Goal: Information Seeking & Learning: Learn about a topic

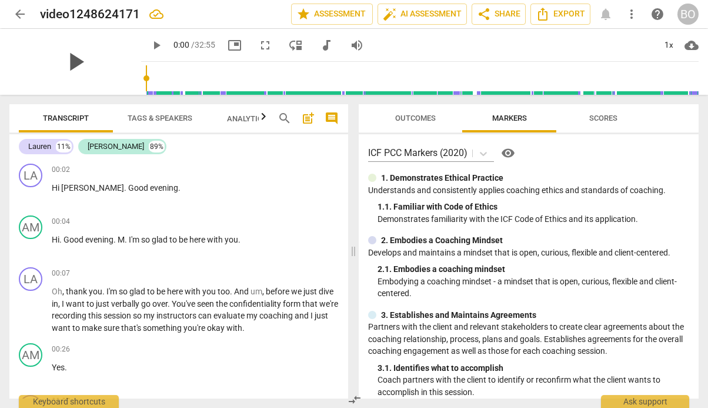
click at [71, 66] on span "play_arrow" at bounding box center [75, 61] width 31 height 31
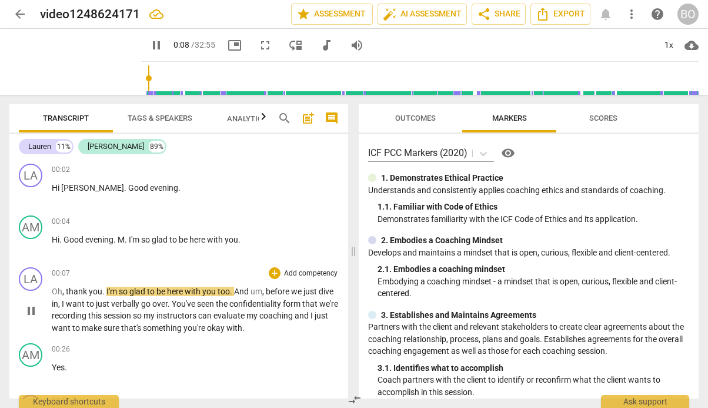
scroll to position [59, 0]
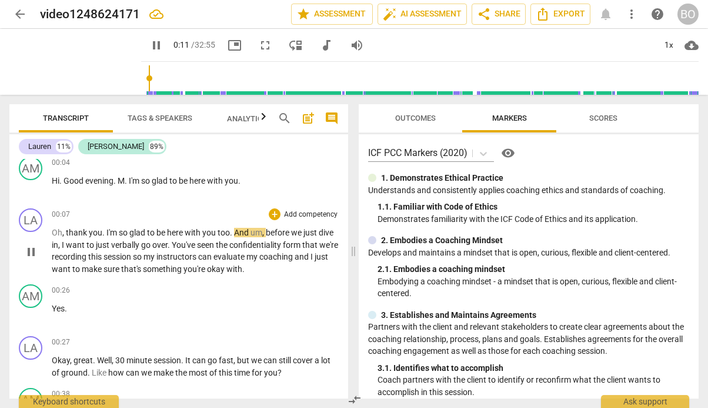
click at [309, 269] on p "Oh , thank you . I'm so glad to be here with you too . And um , before we just …" at bounding box center [195, 250] width 287 height 48
type input "13"
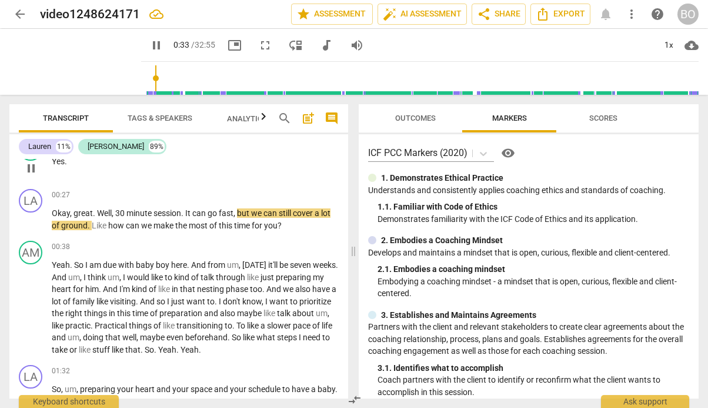
scroll to position [235, 0]
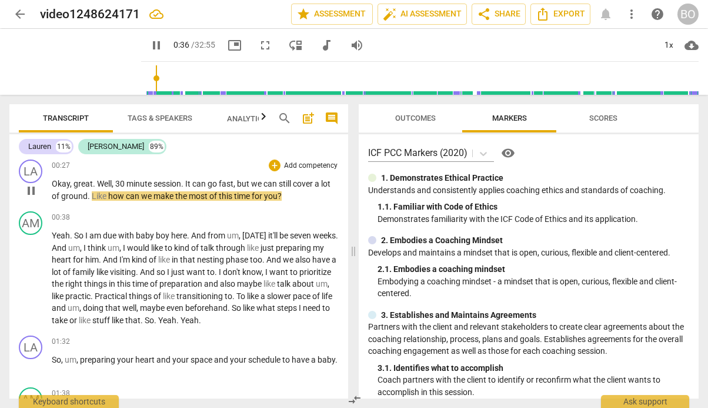
click at [303, 192] on p "Okay , great . Well , 30 minute session . It can go fast , but we can still cov…" at bounding box center [195, 190] width 287 height 24
type input "37"
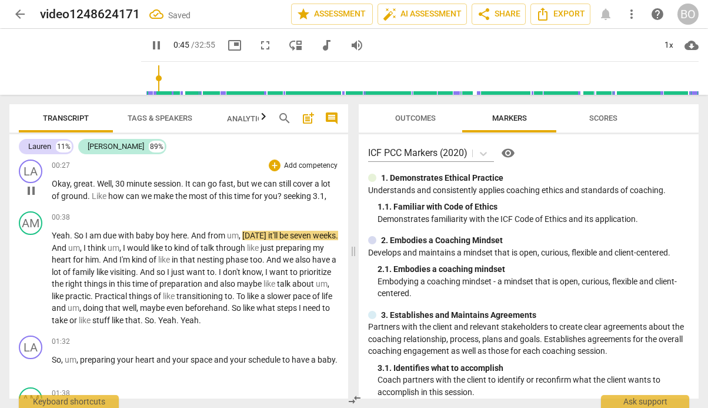
click at [32, 191] on span "pause" at bounding box center [31, 190] width 14 height 14
click at [149, 41] on span "play_arrow" at bounding box center [156, 45] width 14 height 14
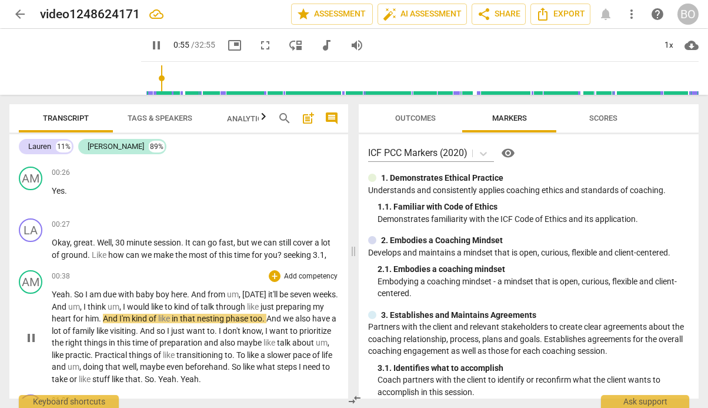
scroll to position [118, 0]
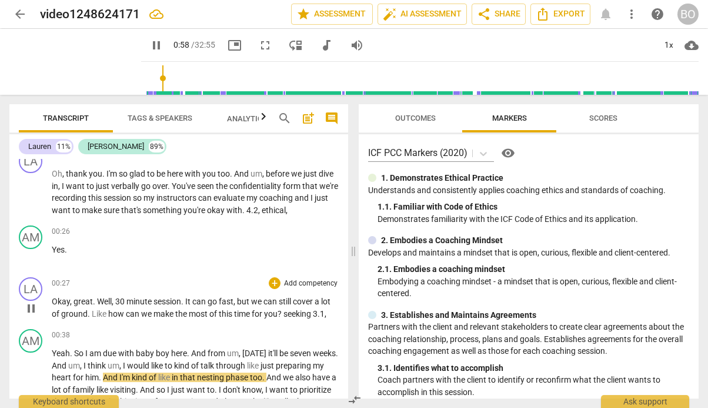
click at [333, 313] on p "Okay , great . Well , 30 minute session . It can go fast , but we can still cov…" at bounding box center [195, 307] width 287 height 24
type input "60"
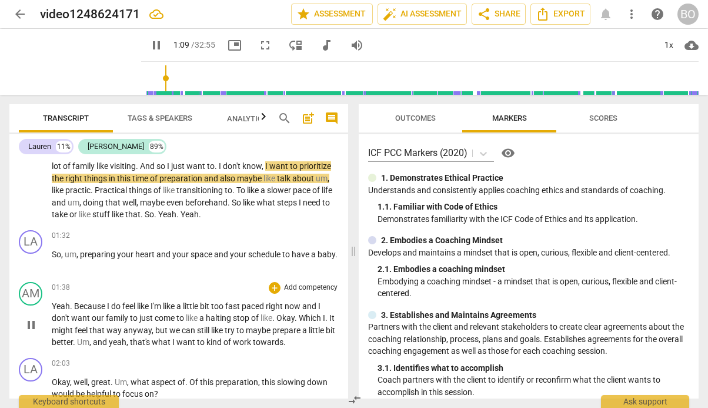
scroll to position [412, 0]
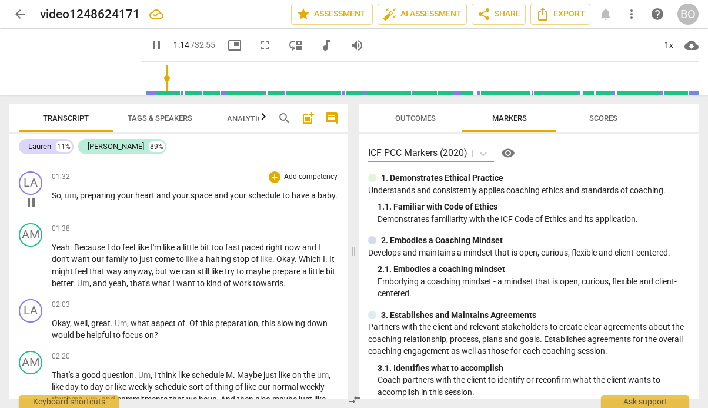
click at [85, 202] on p "So , um , preparing your heart and your space and your schedule to have a baby ." at bounding box center [195, 195] width 287 height 12
type input "75"
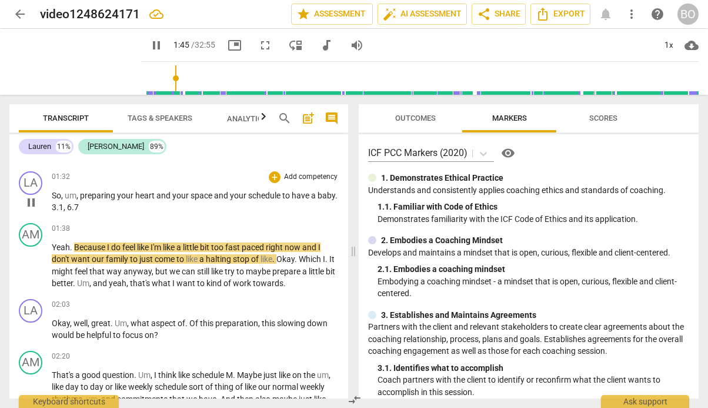
click at [109, 210] on p "So , um , preparing your heart and your space and your schedule to have a baby …" at bounding box center [195, 201] width 287 height 24
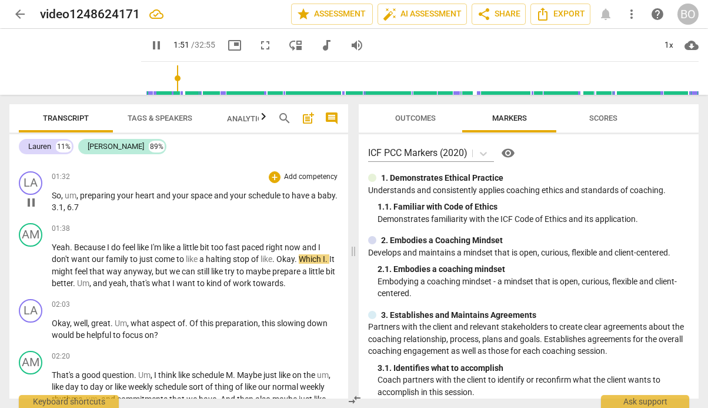
type input "112"
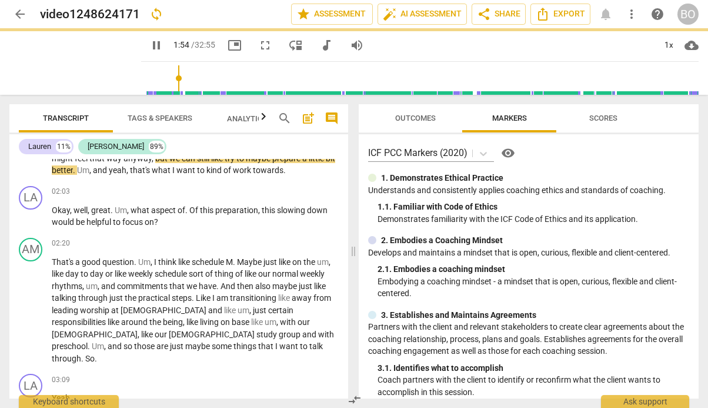
scroll to position [529, 0]
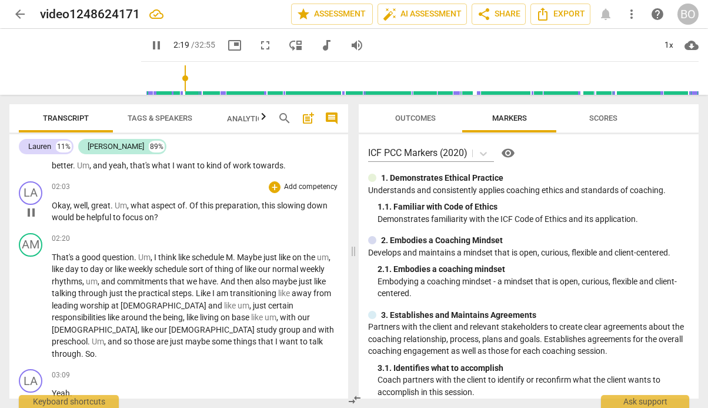
click at [178, 218] on p "Okay , well , great . Um , what aspect of . Of this preparation , this slowing …" at bounding box center [195, 211] width 287 height 24
type input "141"
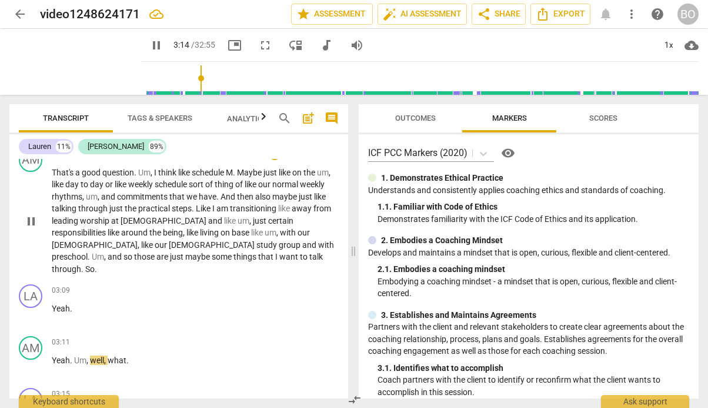
scroll to position [647, 0]
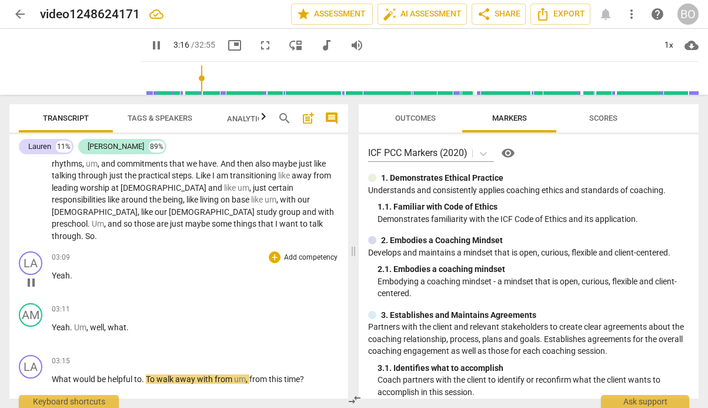
click at [57, 271] on span "Yeah" at bounding box center [61, 275] width 18 height 9
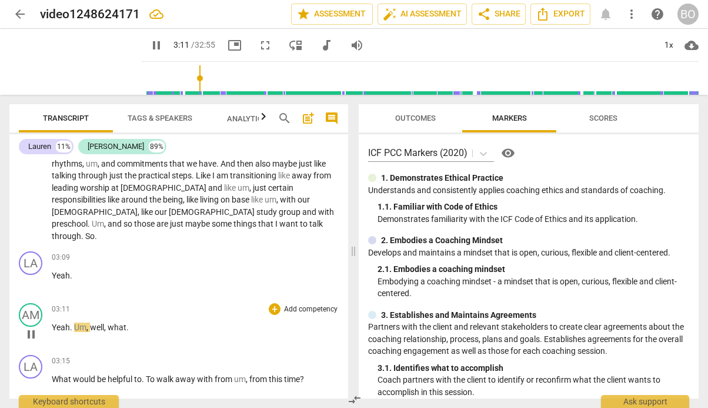
click at [54, 322] on span "Yeah" at bounding box center [61, 326] width 18 height 9
click at [52, 322] on span "Yeah" at bounding box center [61, 326] width 18 height 9
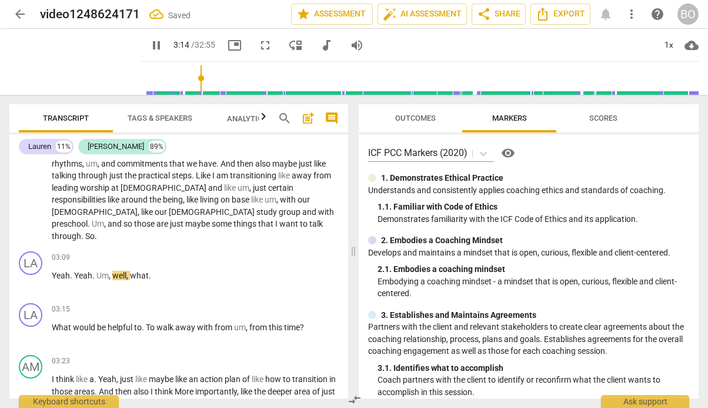
click at [52, 322] on span "What" at bounding box center [62, 326] width 21 height 9
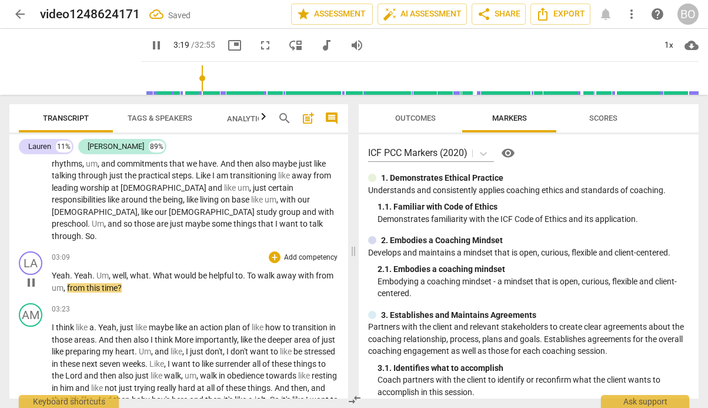
click at [146, 275] on p "Yeah . Yeah . Um , well , what . What would be helpful to . To walk away with f…" at bounding box center [195, 281] width 287 height 24
type input "200"
click at [125, 283] on span "3.2" at bounding box center [130, 287] width 12 height 9
type input "215"
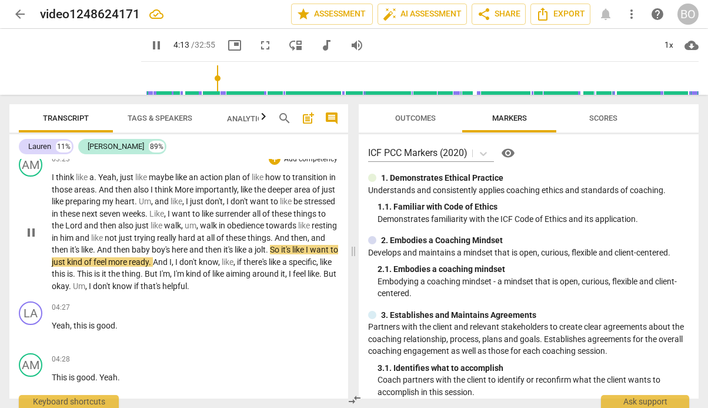
scroll to position [823, 0]
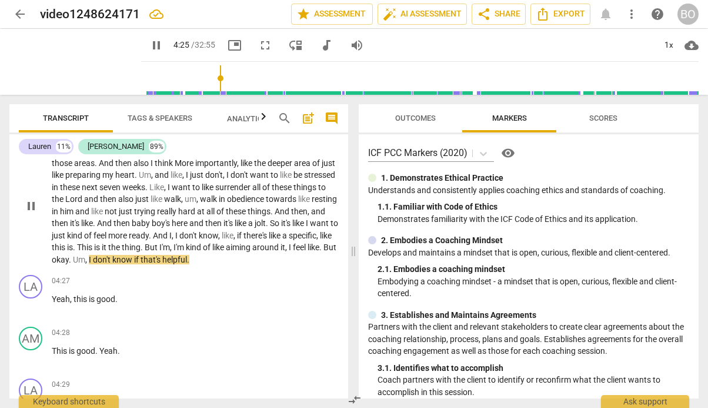
click at [69, 255] on span "okay" at bounding box center [60, 259] width 17 height 9
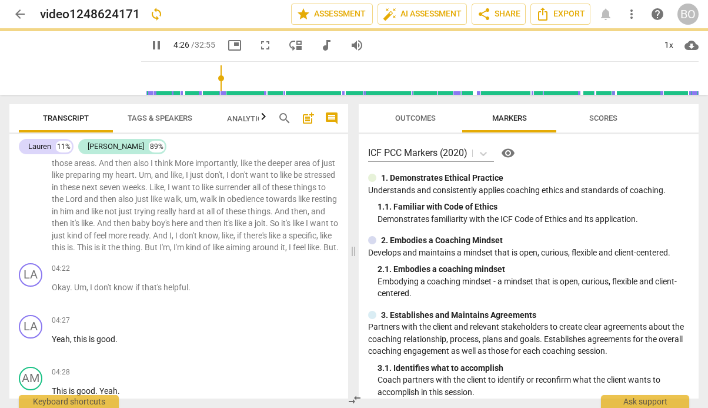
scroll to position [875, 0]
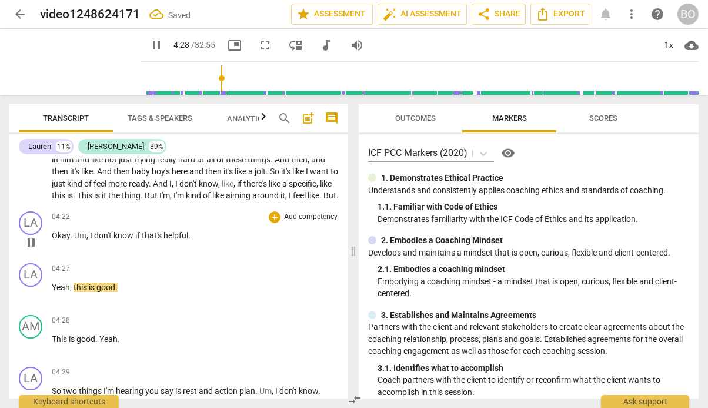
click at [74, 234] on span "Um" at bounding box center [80, 235] width 12 height 9
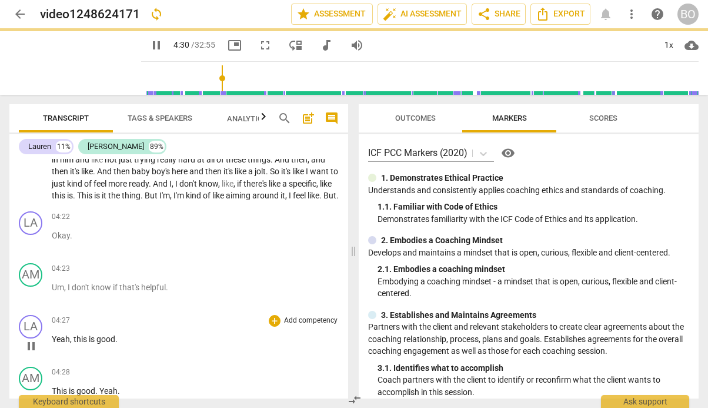
click at [28, 348] on span "pause" at bounding box center [31, 346] width 14 height 14
type input "271"
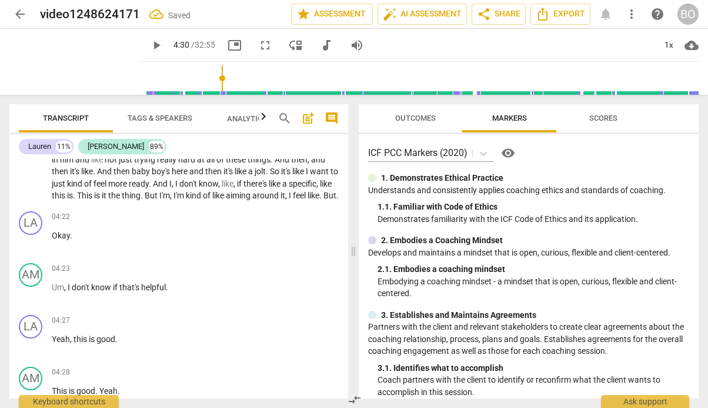
click at [94, 191] on span "This" at bounding box center [85, 195] width 17 height 9
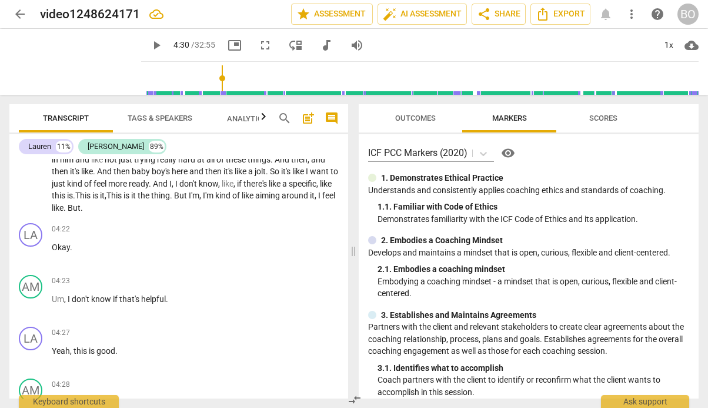
click at [67, 191] on span "this" at bounding box center [59, 195] width 15 height 9
click at [106, 191] on span ". This is it," at bounding box center [90, 195] width 34 height 9
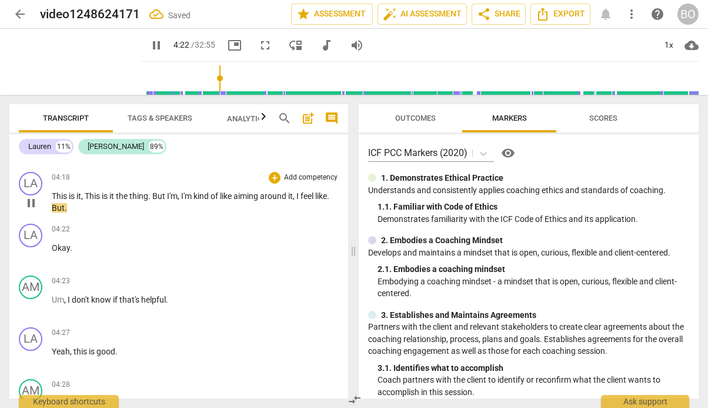
click at [87, 191] on span "This" at bounding box center [93, 195] width 17 height 9
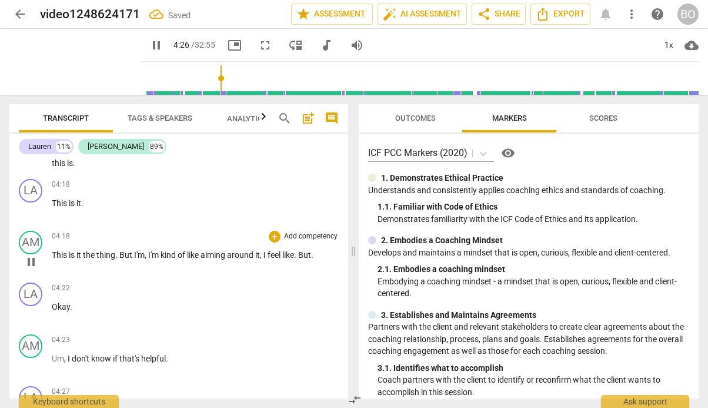
scroll to position [1025, 0]
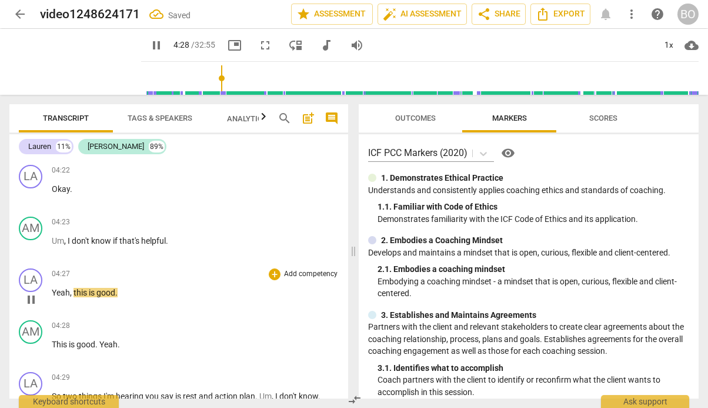
click at [143, 286] on p "Yeah , this is good ." at bounding box center [195, 292] width 287 height 12
type input "269"
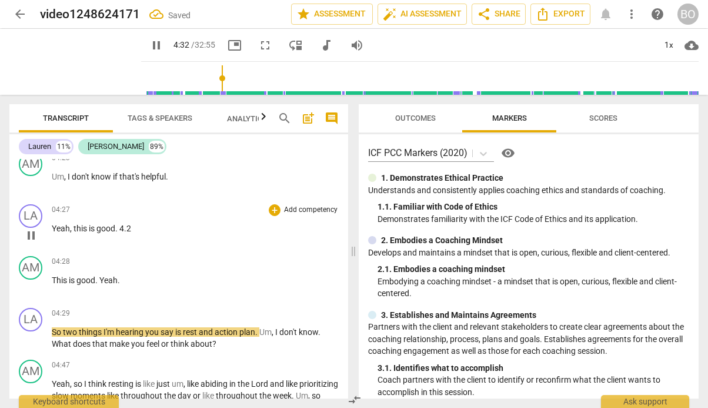
scroll to position [1084, 0]
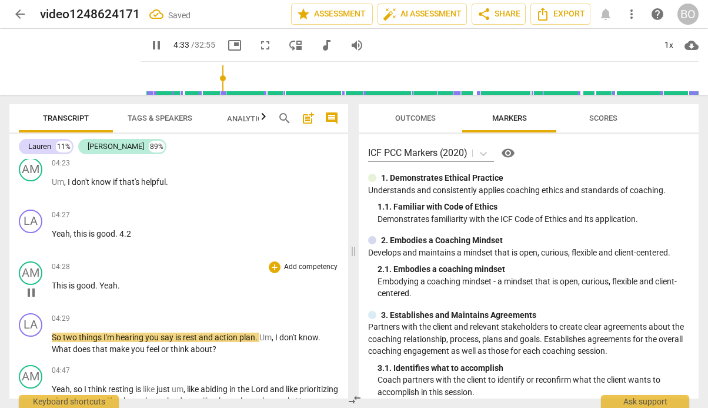
click at [56, 281] on span "This" at bounding box center [60, 285] width 17 height 9
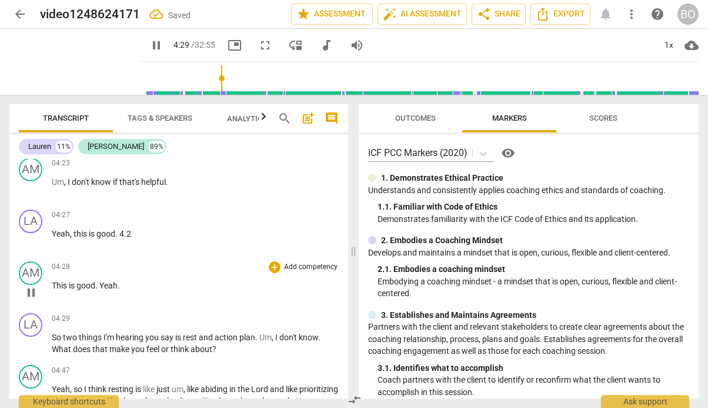
click at [52, 281] on span "This" at bounding box center [60, 285] width 17 height 9
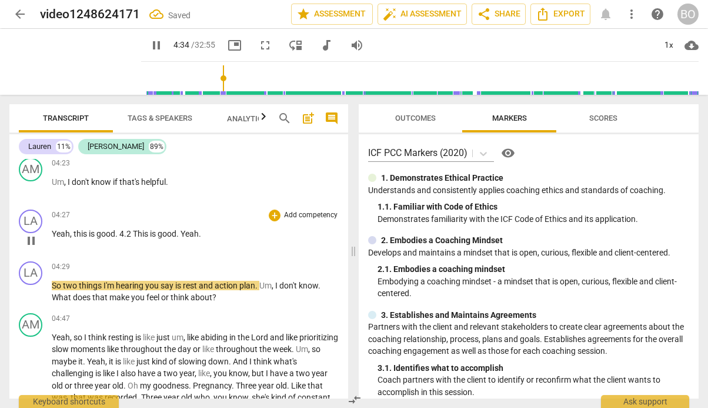
click at [184, 229] on span "Yeah" at bounding box center [190, 233] width 18 height 9
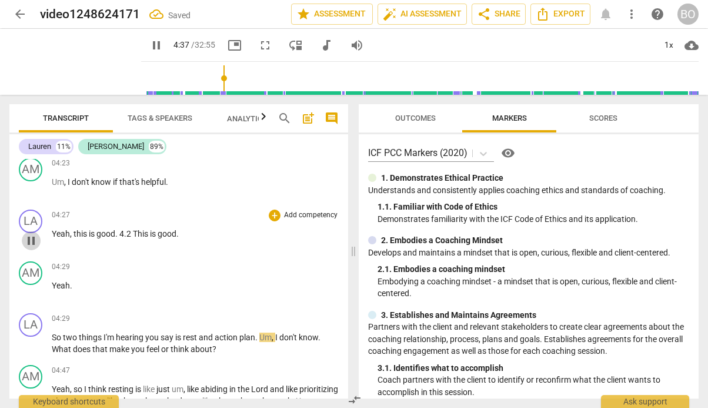
click at [28, 235] on span "pause" at bounding box center [31, 240] width 14 height 14
type input "278"
click at [136, 229] on span "This" at bounding box center [141, 233] width 17 height 9
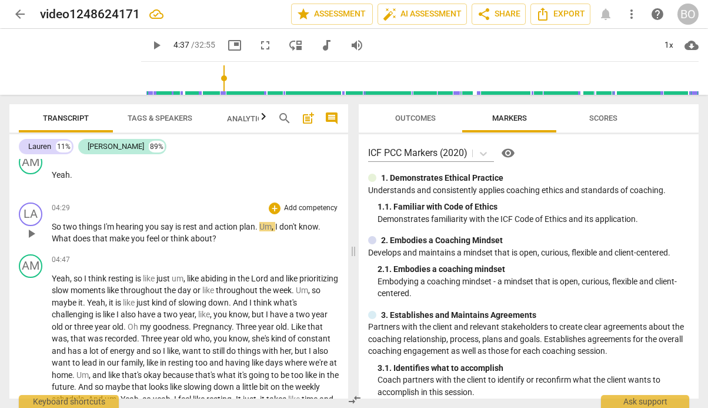
scroll to position [1202, 0]
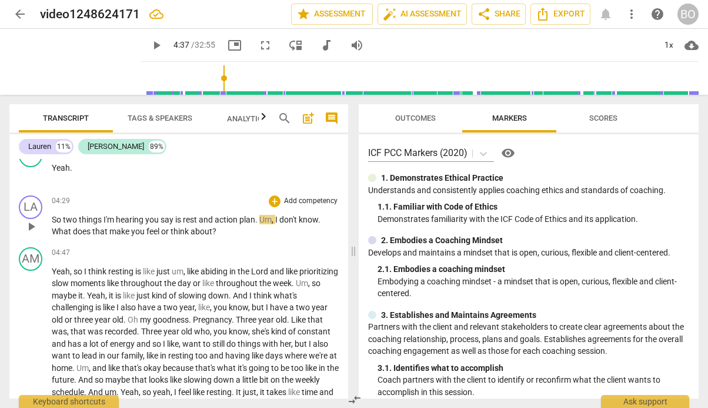
click at [158, 215] on span "you" at bounding box center [152, 219] width 15 height 9
click at [262, 215] on span "Um" at bounding box center [265, 219] width 12 height 9
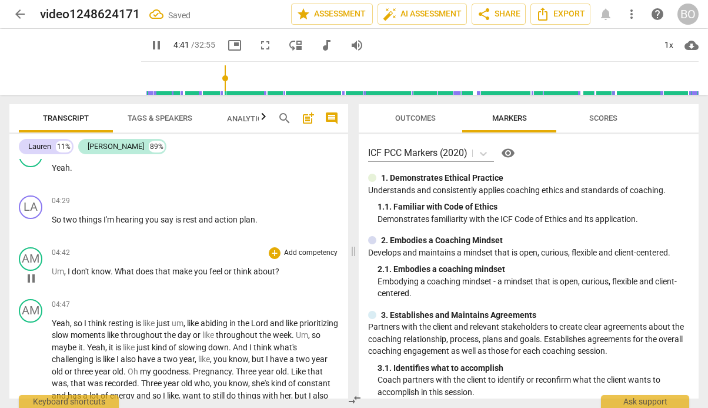
click at [67, 266] on span "," at bounding box center [66, 270] width 4 height 9
type input "282"
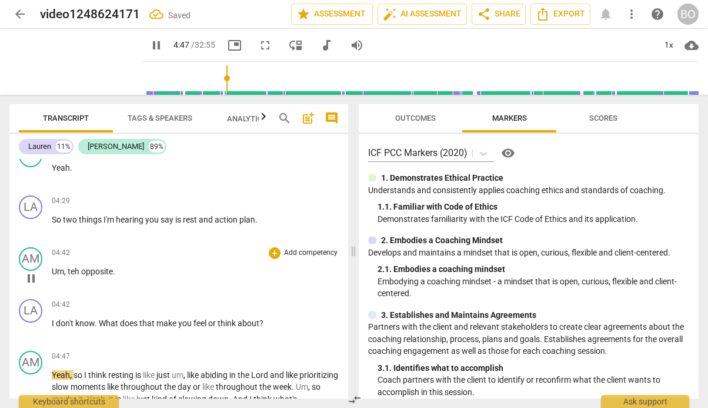
click at [77, 266] on span "teh" at bounding box center [75, 270] width 14 height 9
type input "288"
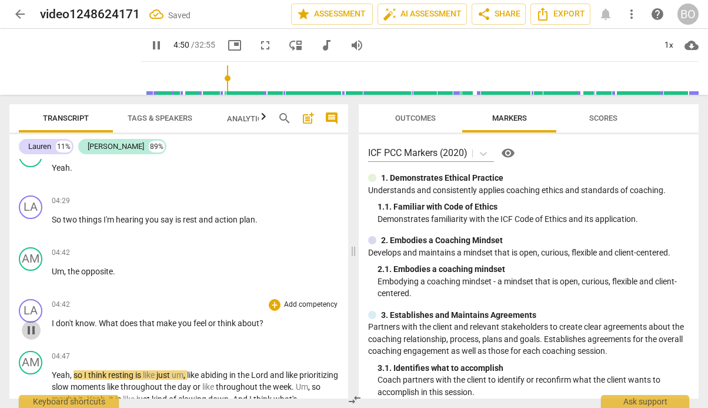
click at [26, 323] on span "pause" at bounding box center [31, 330] width 14 height 14
type input "291"
click at [283, 213] on p "So two things I'm hearing you say is rest and action plan ." at bounding box center [195, 219] width 287 height 12
click at [283, 317] on p "I don't know . What does that make you feel or think about ?" at bounding box center [195, 323] width 287 height 12
click at [290, 213] on p "So two things I'm hearing you say is rest and action plan . 6.7" at bounding box center [195, 219] width 287 height 12
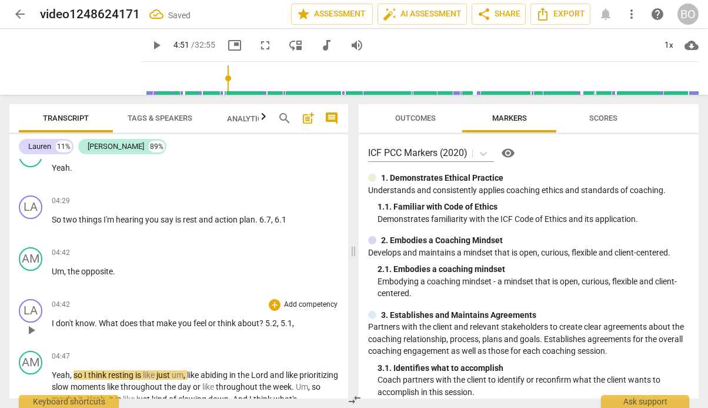
click at [303, 317] on p "I don't know . What does that make you feel or think about ? 5.2 , 5.1 ," at bounding box center [195, 323] width 287 height 12
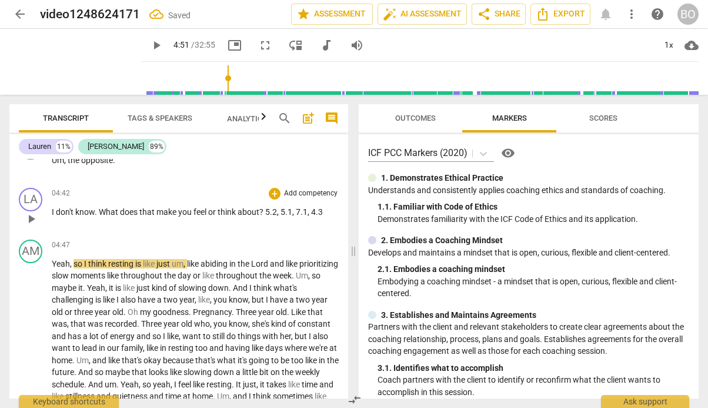
scroll to position [1319, 0]
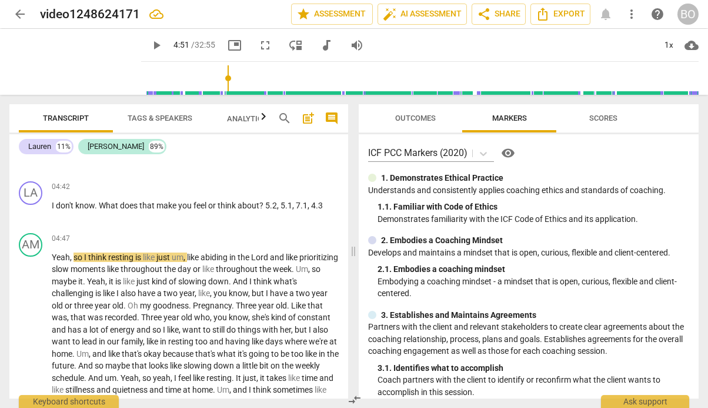
click at [149, 49] on span "play_arrow" at bounding box center [156, 45] width 14 height 14
click at [673, 44] on div "1x" at bounding box center [669, 45] width 22 height 19
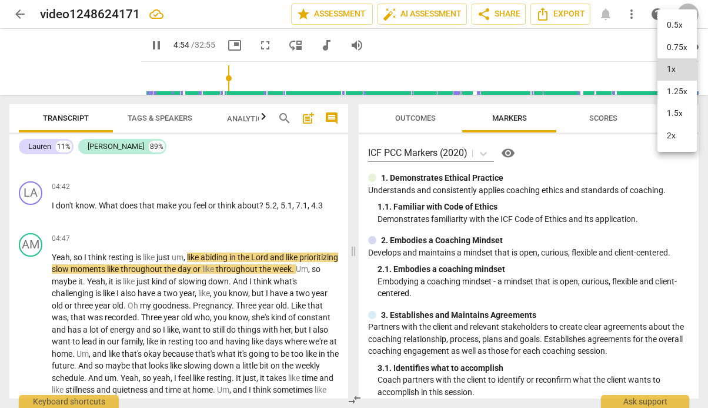
click at [669, 104] on li "1.5x" at bounding box center [677, 113] width 39 height 22
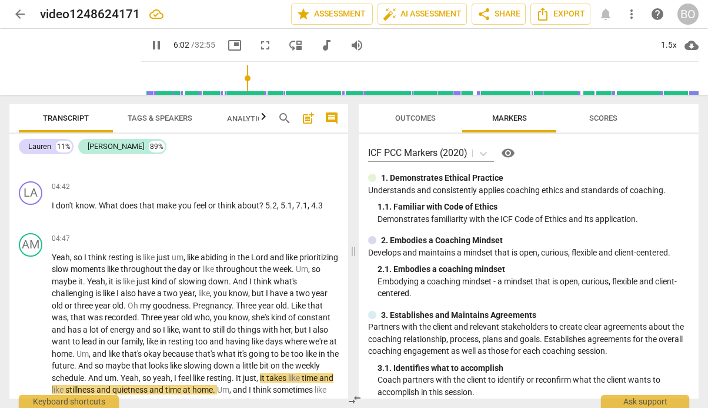
click at [329, 199] on p "I don't know . What does that make you feel or think about ? 5.2 , 5.1 , 7.1 , …" at bounding box center [195, 205] width 287 height 12
type input "367"
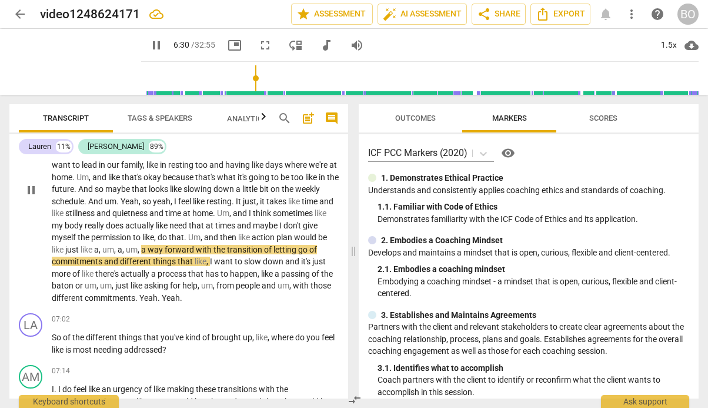
scroll to position [1554, 0]
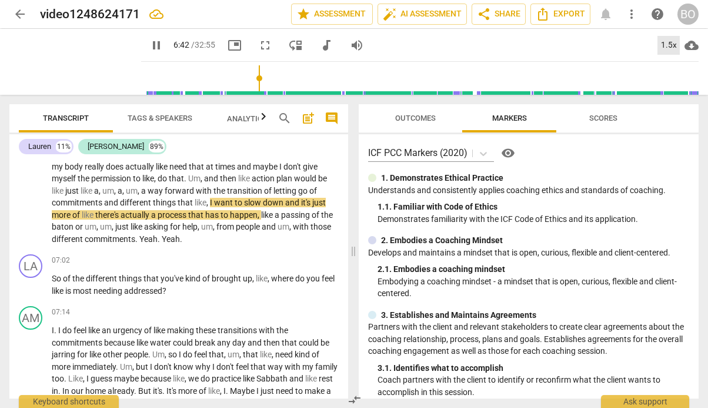
click at [667, 45] on div "1.5x" at bounding box center [669, 45] width 22 height 19
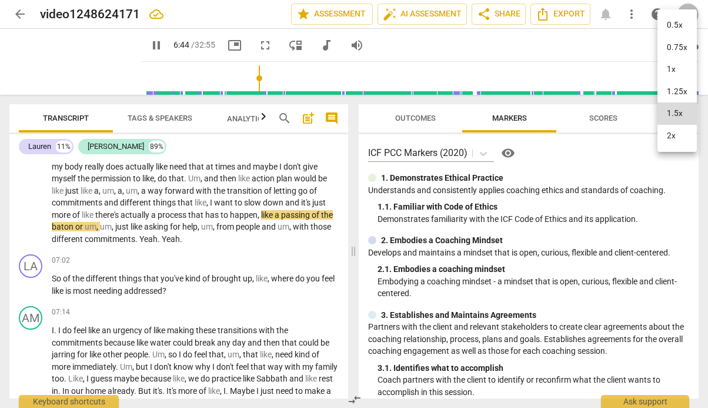
click at [675, 73] on li "1x" at bounding box center [677, 69] width 39 height 22
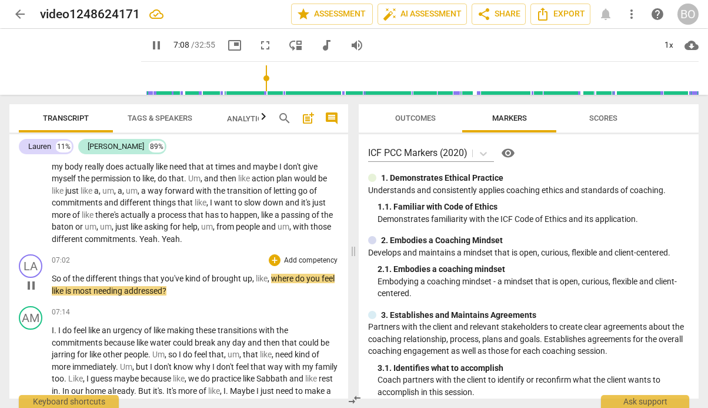
click at [222, 279] on p "So of the different things that you've kind of brought up , like , where do you…" at bounding box center [195, 284] width 287 height 24
type input "430"
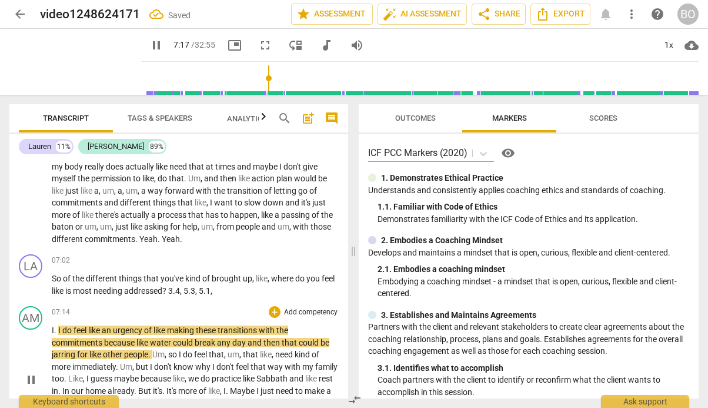
click at [31, 372] on span "pause" at bounding box center [31, 379] width 14 height 14
type input "437"
click at [241, 278] on p "So of the different things that you've kind of brought up , like , where do you…" at bounding box center [195, 284] width 287 height 24
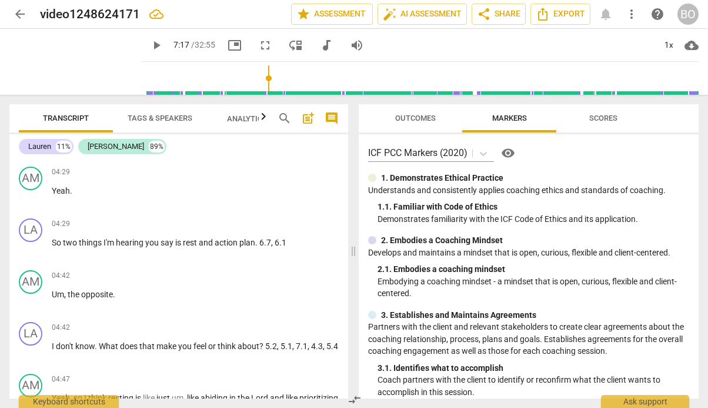
scroll to position [1143, 0]
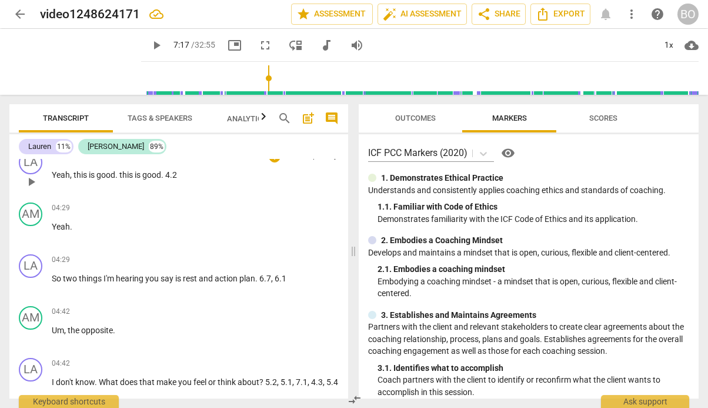
click at [102, 376] on p "I don't know . What does that make you feel or think about ? 5.2 , 5.1 , 7.1 , …" at bounding box center [195, 382] width 287 height 12
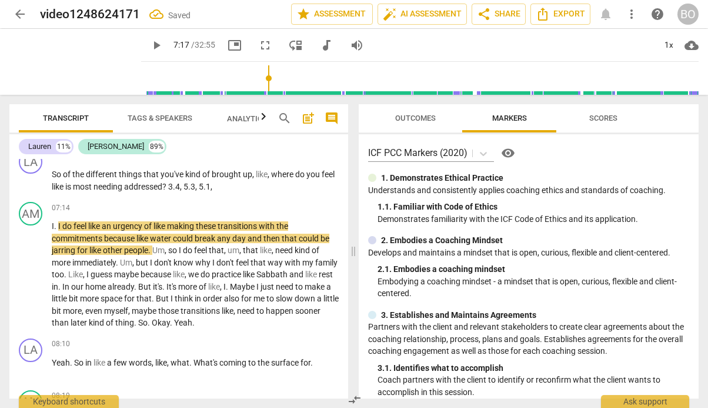
scroll to position [1672, 0]
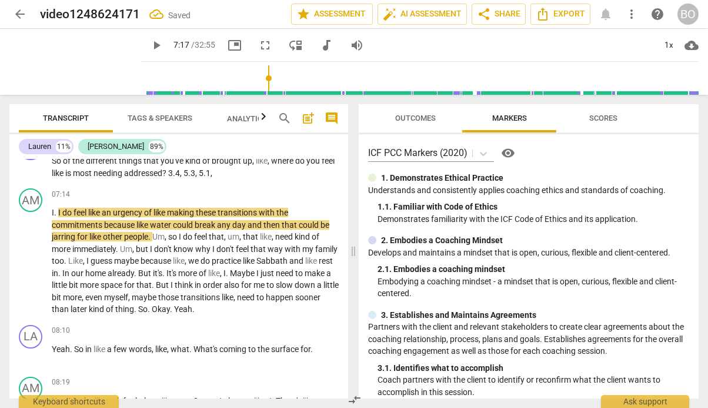
click at [149, 45] on span "play_arrow" at bounding box center [156, 45] width 14 height 14
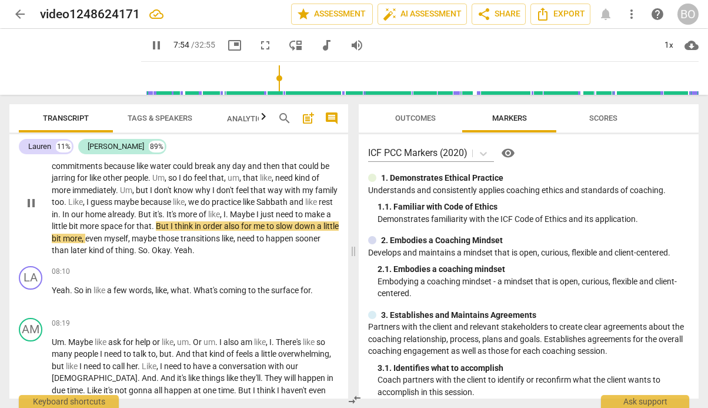
scroll to position [1790, 0]
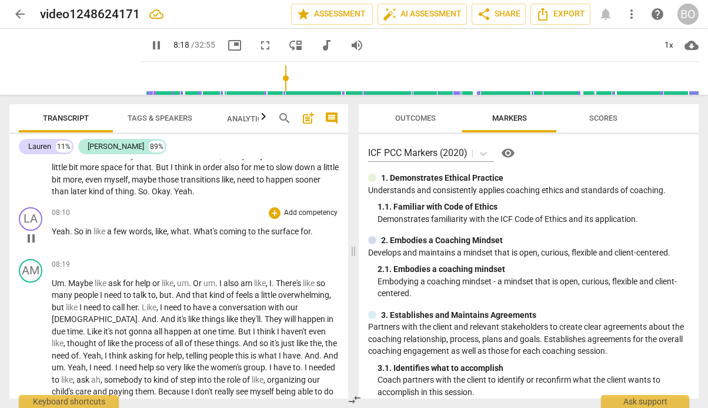
click at [28, 231] on span "pause" at bounding box center [31, 238] width 14 height 14
type input "499"
click at [328, 225] on p "Yeah . So in like a few words , like , what . What's coming to the surface for ." at bounding box center [195, 231] width 287 height 12
click at [86, 231] on p "Yeah . So in like a few words , like , what . What's coming to the surface for …" at bounding box center [195, 237] width 287 height 24
click at [106, 235] on p "Yeah . So in like a few words , like , what . What's coming to the surface for …" at bounding box center [195, 237] width 287 height 24
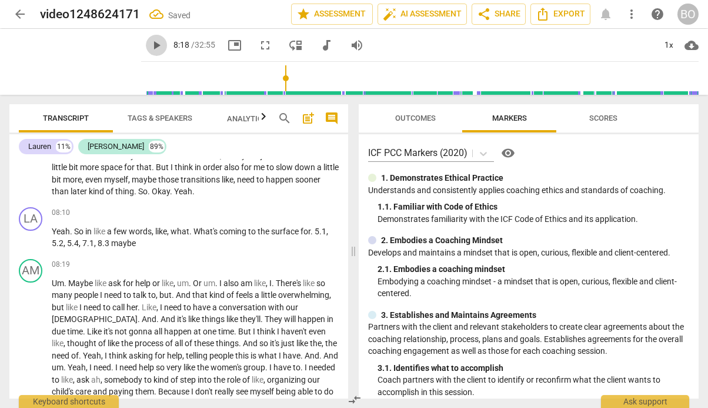
click at [151, 39] on span "play_arrow" at bounding box center [156, 45] width 21 height 14
click at [673, 44] on div "1x" at bounding box center [669, 45] width 22 height 19
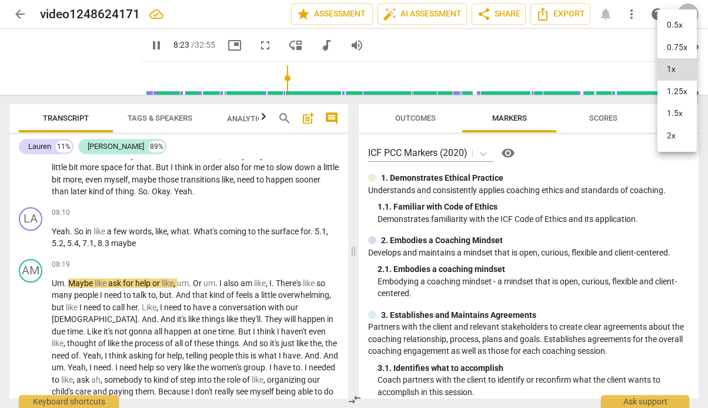
click at [671, 109] on li "1.5x" at bounding box center [677, 113] width 39 height 22
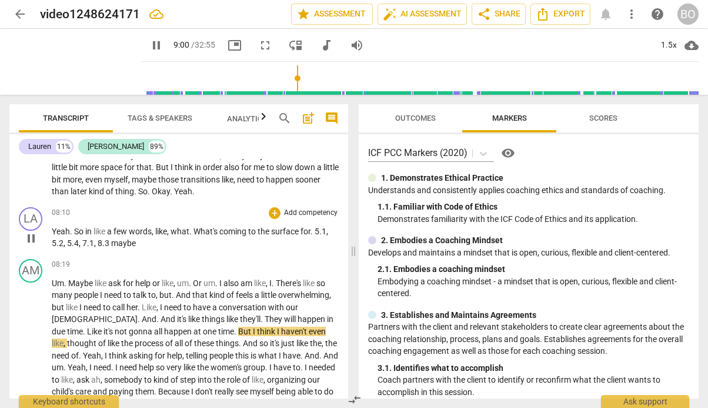
click at [98, 238] on span "8.3" at bounding box center [105, 242] width 14 height 9
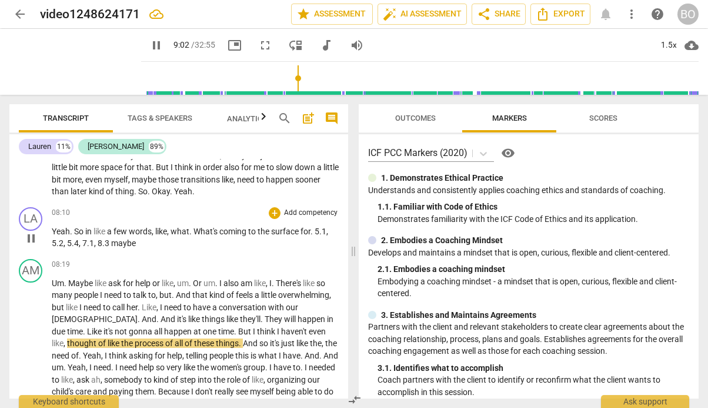
type input "543"
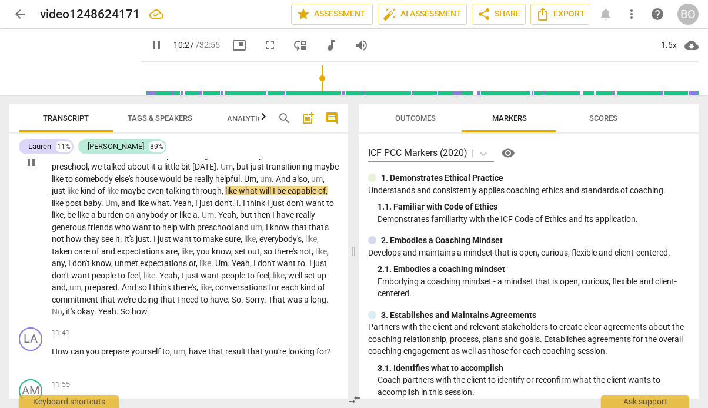
scroll to position [2084, 0]
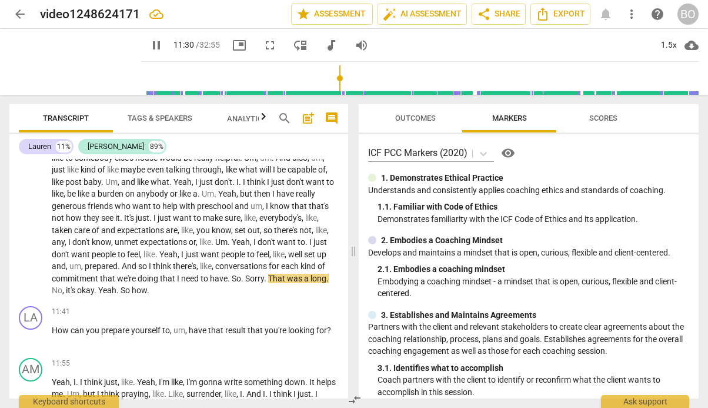
click at [656, 43] on div "1.5x cloud_download" at bounding box center [676, 45] width 46 height 19
click at [663, 44] on div "1.5x" at bounding box center [669, 45] width 22 height 19
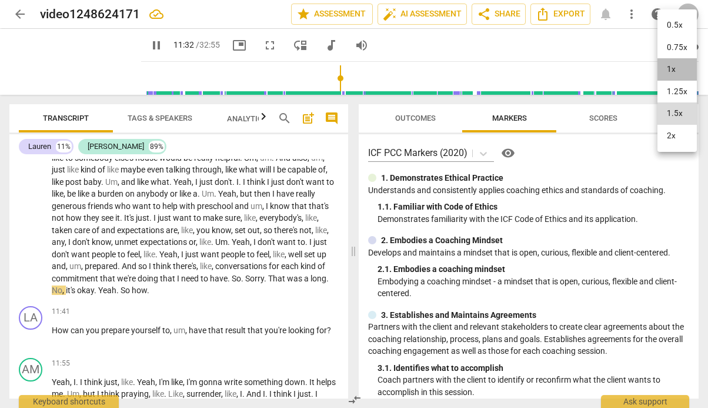
click at [666, 63] on li "1x" at bounding box center [677, 69] width 39 height 22
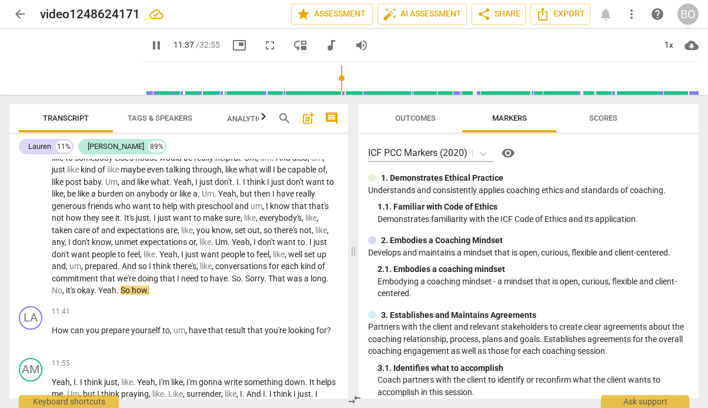
click at [62, 285] on span "No" at bounding box center [57, 289] width 11 height 9
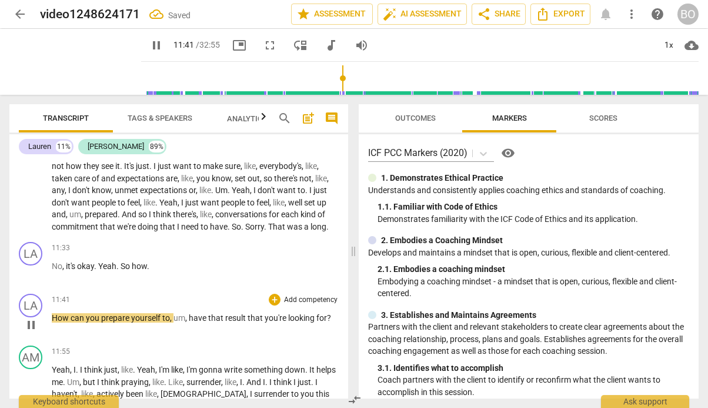
click at [52, 319] on span "How" at bounding box center [61, 317] width 19 height 9
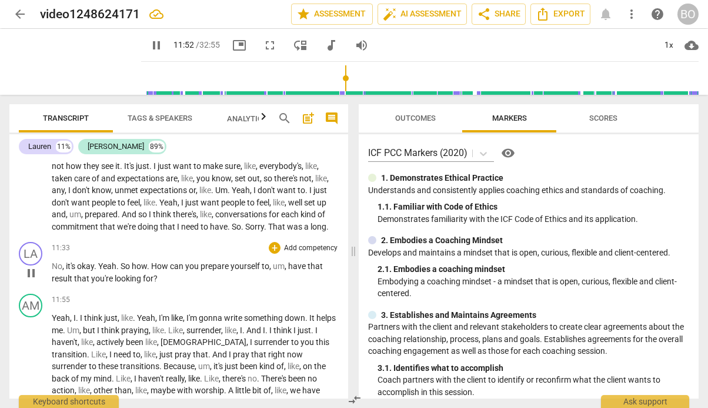
click at [178, 278] on p "No , it's okay . Yeah . So how . How can you prepare yourself to , um , have th…" at bounding box center [195, 272] width 287 height 24
type input "714"
click at [162, 279] on span "? 8.5," at bounding box center [162, 277] width 19 height 9
click at [174, 276] on span "? 7.4, 8.5," at bounding box center [170, 277] width 35 height 9
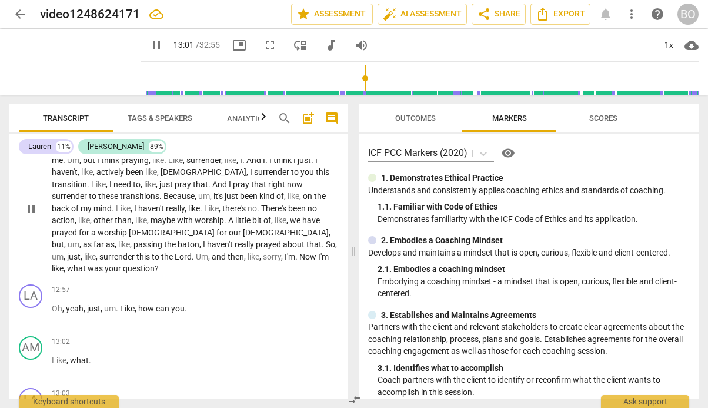
scroll to position [2327, 0]
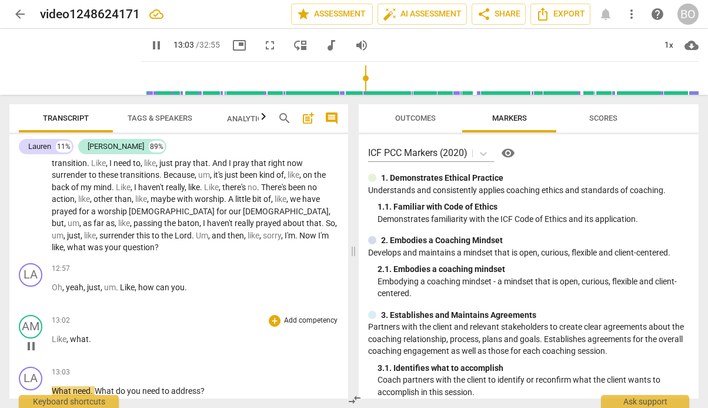
click at [51, 338] on div "play_arrow pause" at bounding box center [37, 345] width 30 height 15
click at [52, 334] on span "Like" at bounding box center [59, 338] width 15 height 9
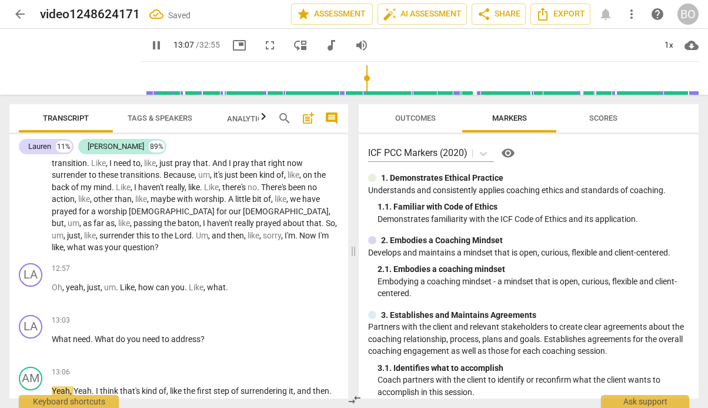
click at [52, 334] on span "What" at bounding box center [62, 338] width 21 height 9
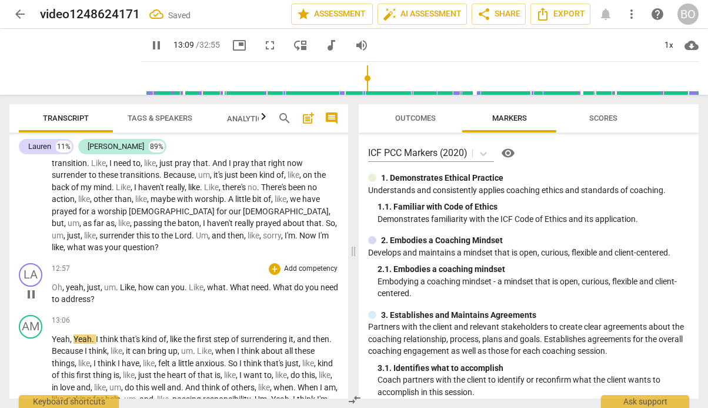
click at [121, 285] on p "Oh , yeah , just , um . Like , how can you . Like , what . What need . What do …" at bounding box center [195, 293] width 287 height 24
type input "790"
click at [124, 294] on span "8.5" at bounding box center [118, 298] width 12 height 9
type input "824"
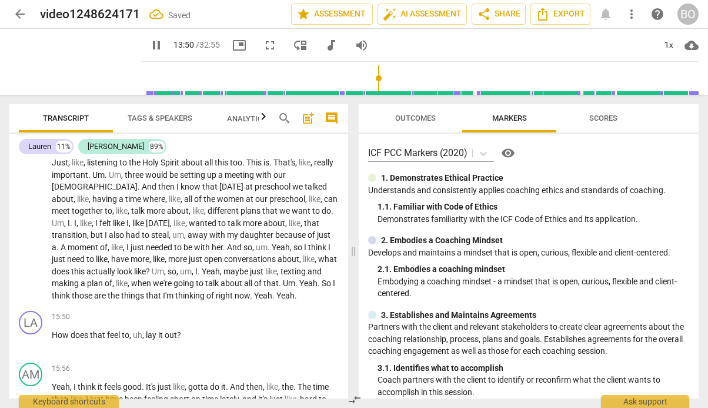
scroll to position [2632, 0]
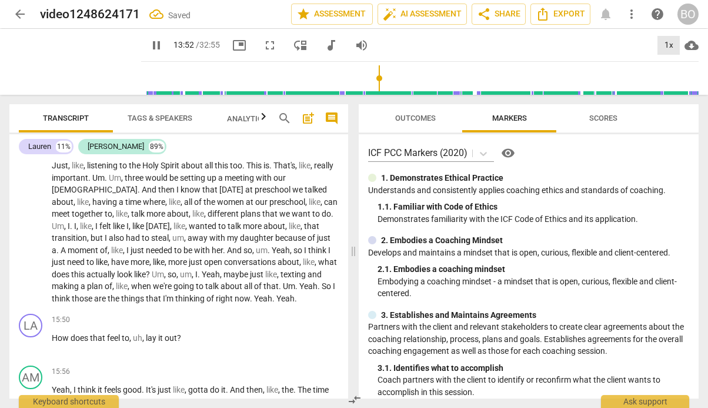
click at [671, 46] on div "1x" at bounding box center [669, 45] width 22 height 19
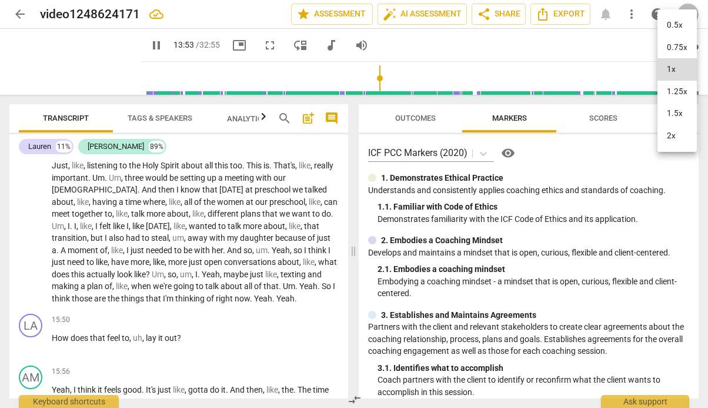
click at [670, 109] on li "1.5x" at bounding box center [677, 113] width 39 height 22
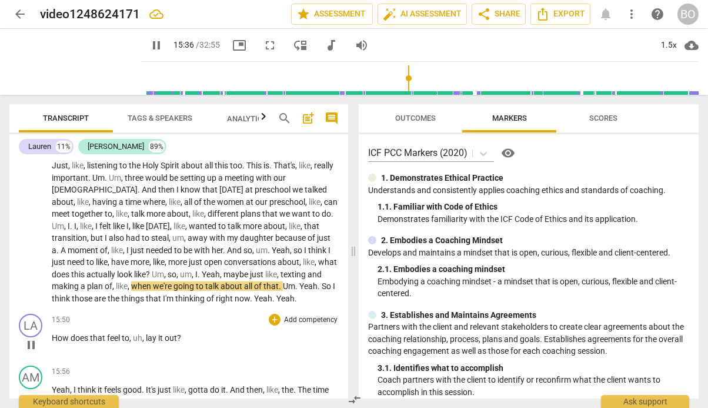
click at [33, 338] on span "pause" at bounding box center [31, 345] width 14 height 14
click at [149, 46] on span "play_arrow" at bounding box center [156, 45] width 14 height 14
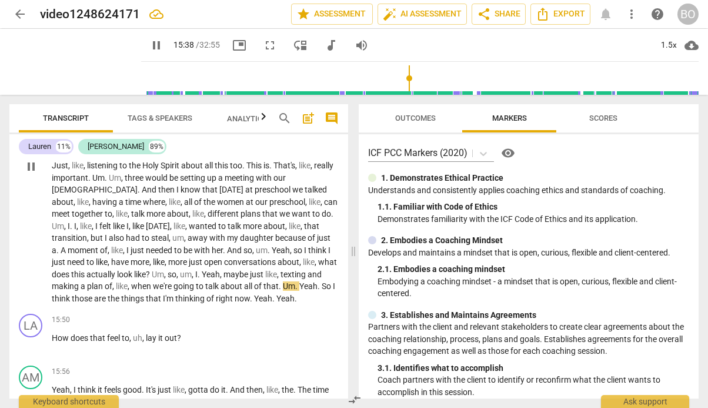
scroll to position [2691, 0]
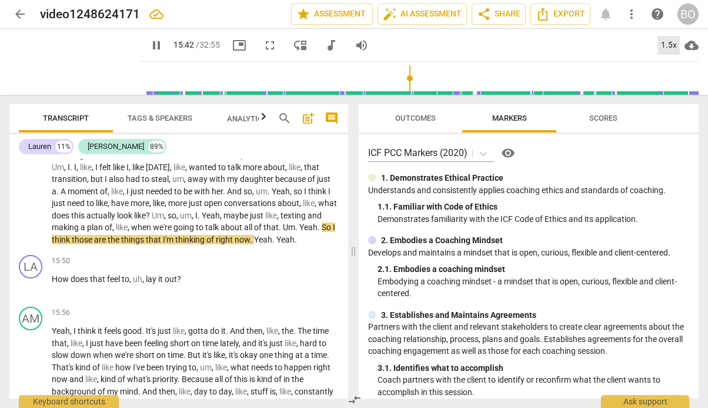
click at [665, 45] on div "1.5x" at bounding box center [669, 45] width 22 height 19
click at [663, 68] on li "1x" at bounding box center [677, 69] width 39 height 22
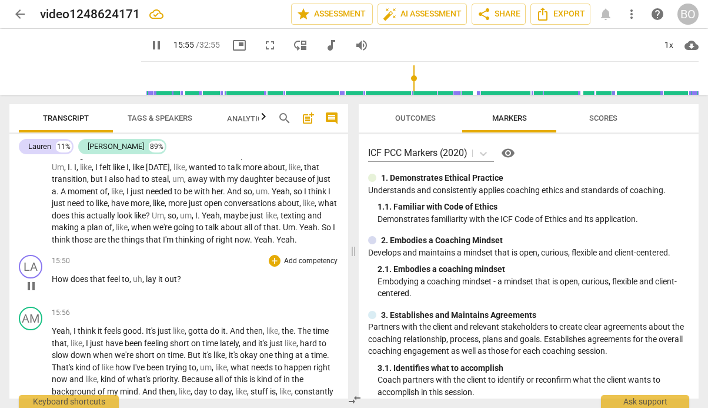
click at [221, 273] on div "15:50 + Add competency keyboard_arrow_right How does that feel to , uh , lay it…" at bounding box center [195, 276] width 287 height 42
click at [221, 273] on p "How does that feel to , uh , lay it out ?" at bounding box center [195, 279] width 287 height 12
type input "956"
click at [237, 273] on p "How does that feel to , uh , lay it out ? 4.3 , 5.1 , 7.1 ," at bounding box center [195, 279] width 287 height 12
type input "982"
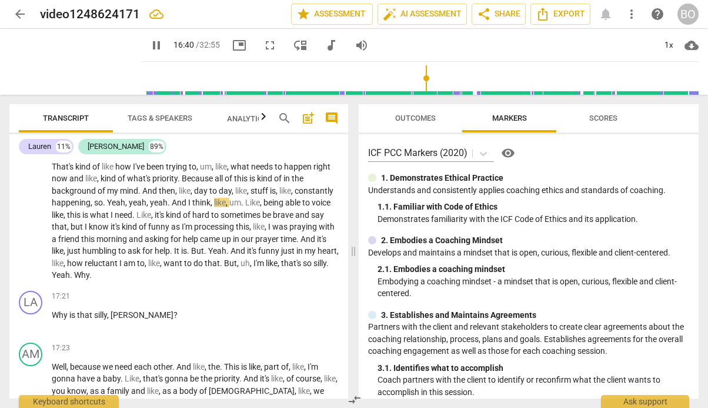
scroll to position [2926, 0]
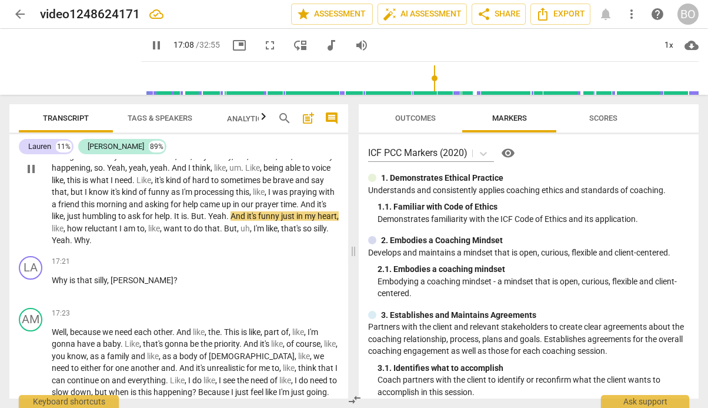
click at [208, 211] on span "." at bounding box center [206, 215] width 4 height 9
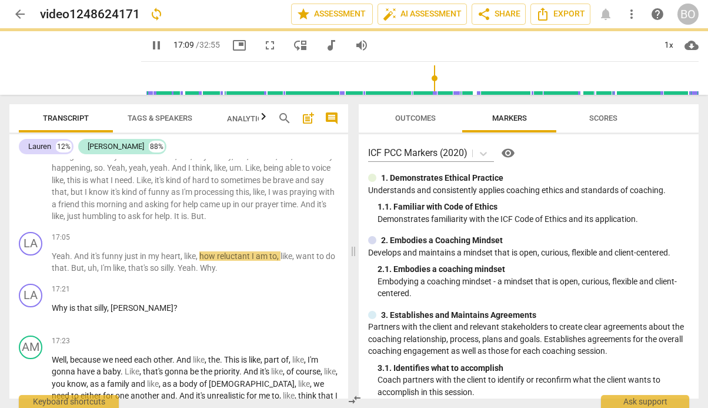
scroll to position [2954, 0]
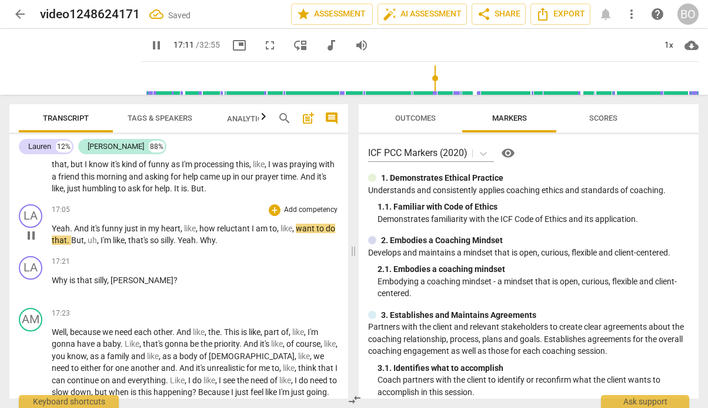
click at [76, 223] on span "And" at bounding box center [82, 227] width 16 height 9
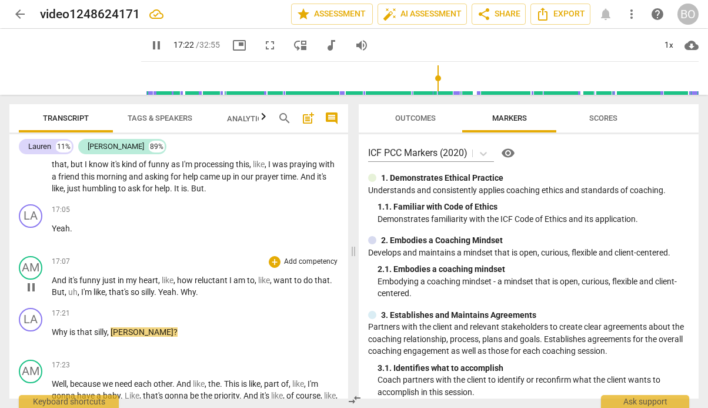
click at [183, 287] on span "Why" at bounding box center [188, 291] width 15 height 9
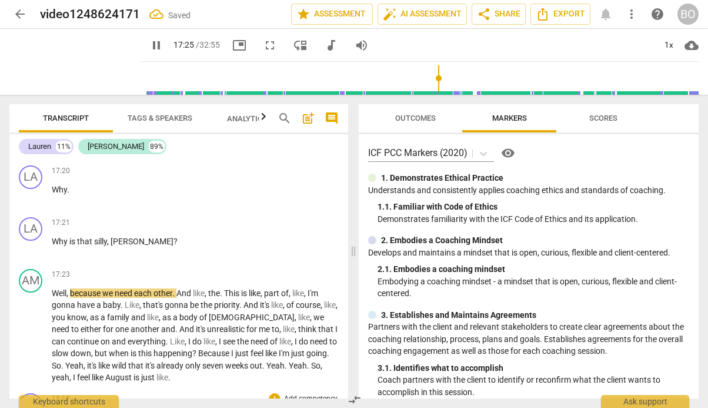
scroll to position [3095, 0]
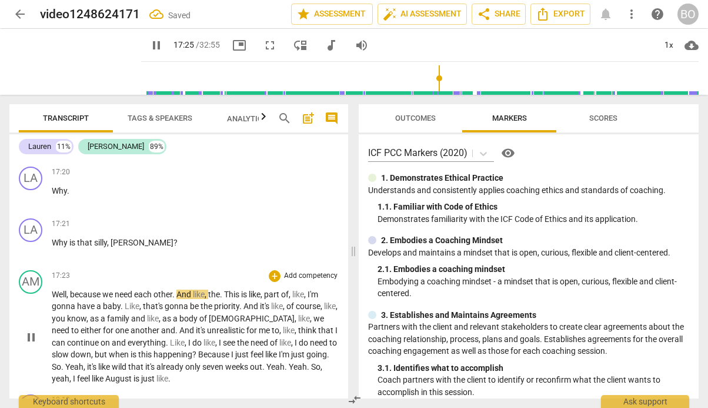
click at [31, 330] on span "pause" at bounding box center [31, 337] width 14 height 14
type input "1046"
click at [54, 238] on span "Why" at bounding box center [61, 242] width 18 height 9
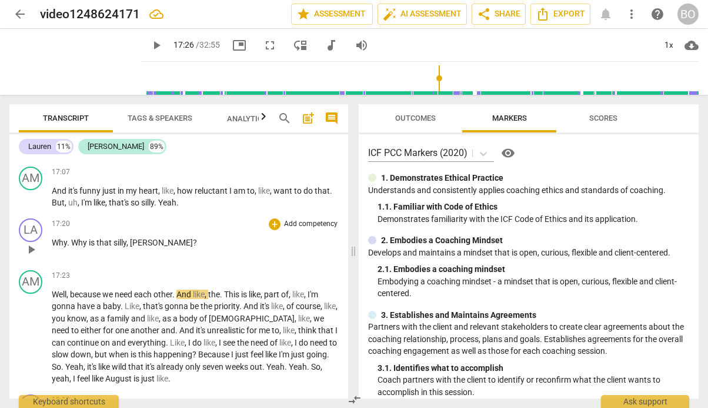
click at [186, 236] on p "Why . Why is that silly , [PERSON_NAME] ?" at bounding box center [195, 242] width 287 height 12
click at [199, 238] on span "? 4.3, 5.1, 7.3 maybe" at bounding box center [230, 242] width 75 height 9
click at [300, 236] on p "Why . Why is that silly , [PERSON_NAME] ? 4.3, 5.1, 6.2, 7.3 maybe" at bounding box center [195, 242] width 287 height 12
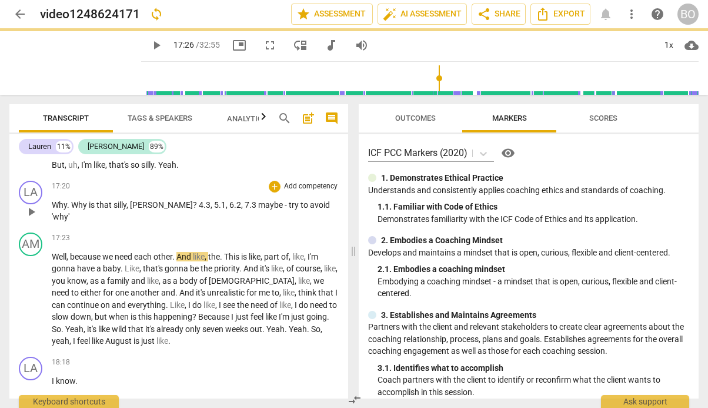
scroll to position [3102, 0]
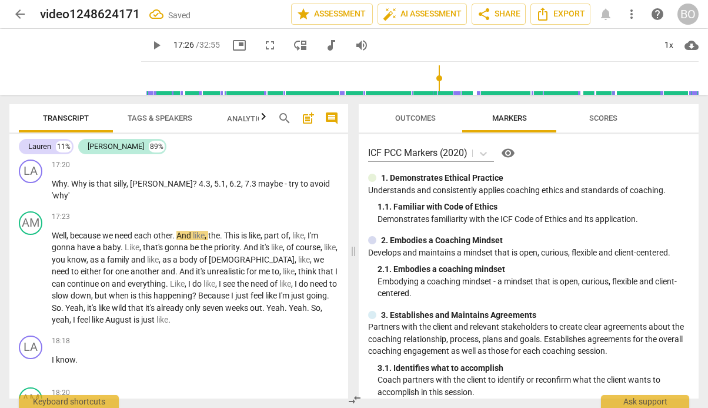
click at [149, 40] on span "play_arrow" at bounding box center [156, 45] width 14 height 14
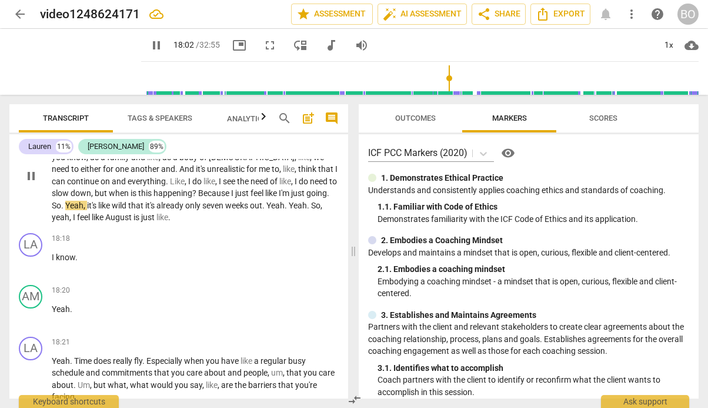
scroll to position [3220, 0]
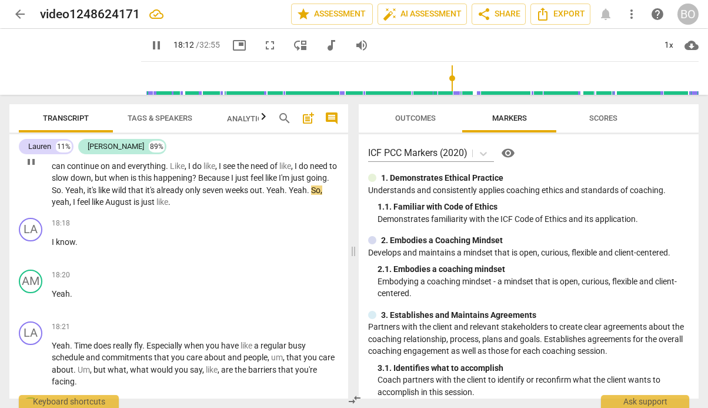
click at [271, 185] on span "Yeah" at bounding box center [275, 189] width 18 height 9
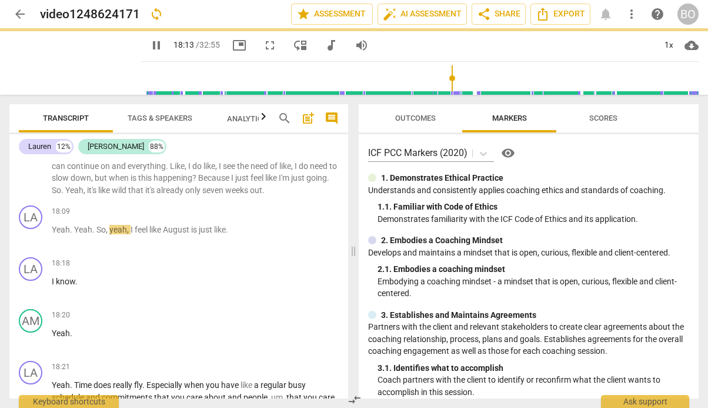
scroll to position [3260, 0]
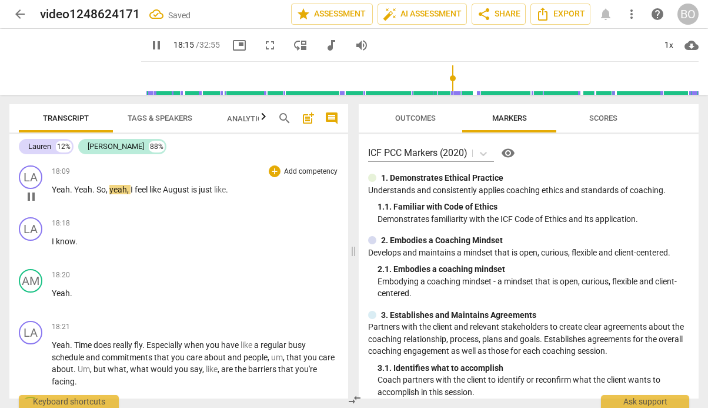
click at [75, 185] on span "Yeah" at bounding box center [83, 189] width 18 height 9
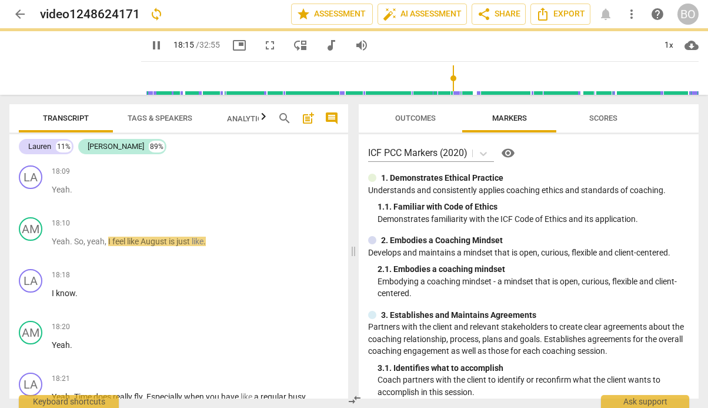
scroll to position [3312, 0]
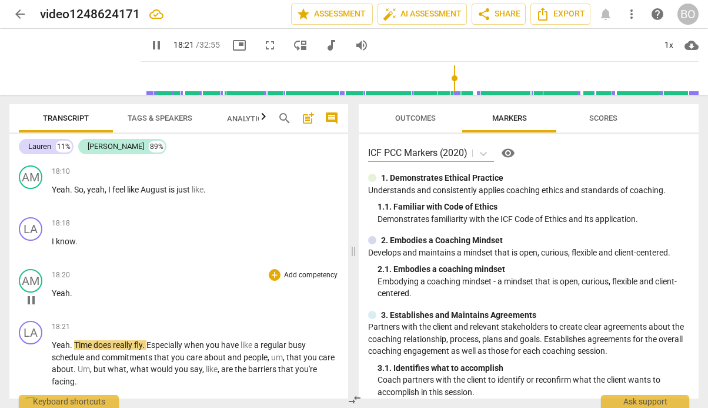
click at [52, 288] on span "Yeah" at bounding box center [61, 292] width 18 height 9
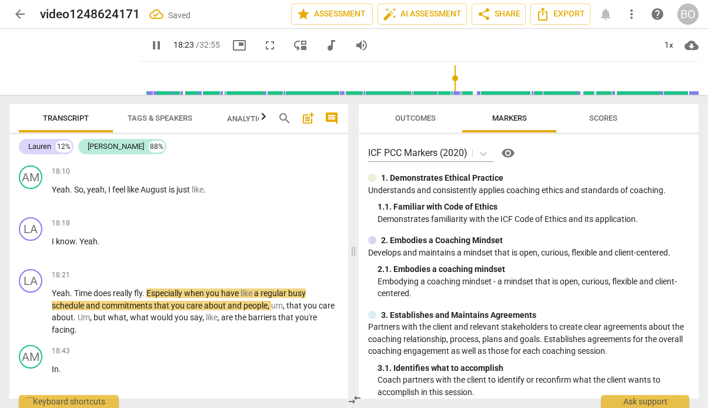
click at [52, 288] on span "Yeah" at bounding box center [61, 292] width 18 height 9
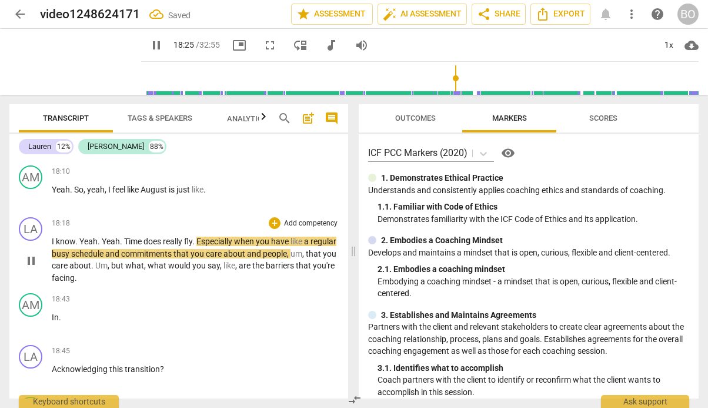
click at [134, 266] on p "I know . Yeah . Yeah . Time does really fly . Especially when you have like a r…" at bounding box center [195, 259] width 287 height 48
type input "1106"
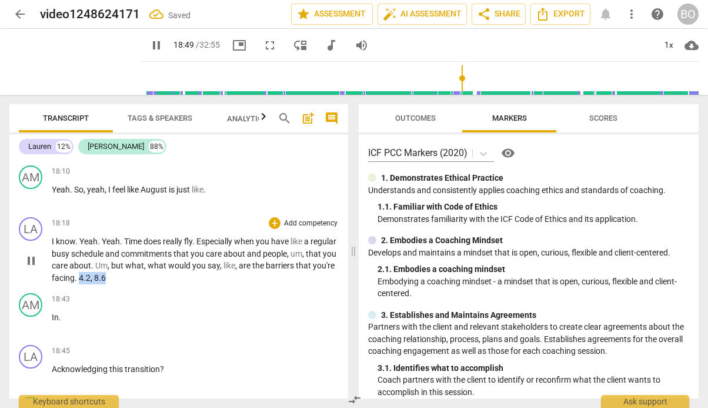
drag, startPoint x: 152, startPoint y: 265, endPoint x: 118, endPoint y: 265, distance: 33.5
click at [118, 265] on p "I know . Yeah . Yeah . Time does really fly . Especially when you have like a r…" at bounding box center [195, 259] width 287 height 48
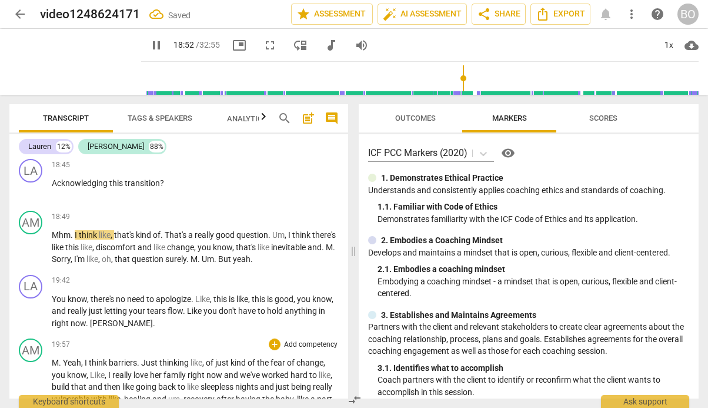
scroll to position [3439, 0]
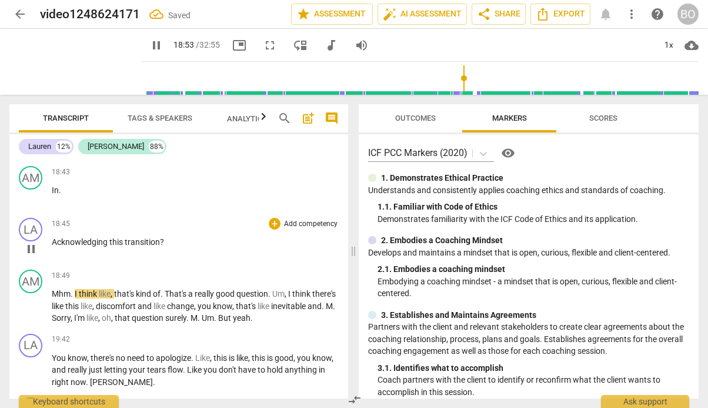
click at [52, 237] on span "Acknowledging" at bounding box center [81, 241] width 58 height 9
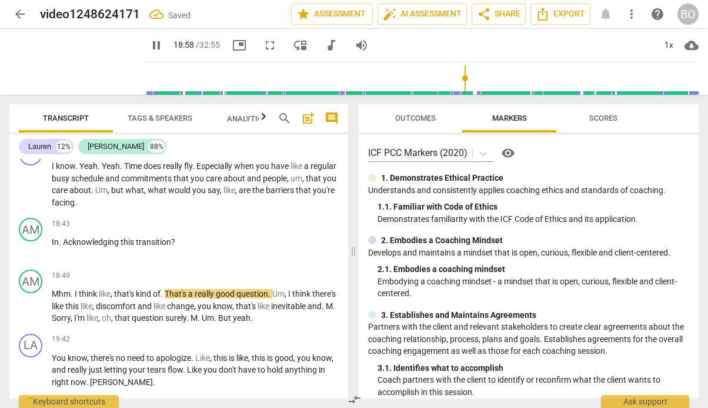
click at [52, 237] on span "In" at bounding box center [55, 241] width 7 height 9
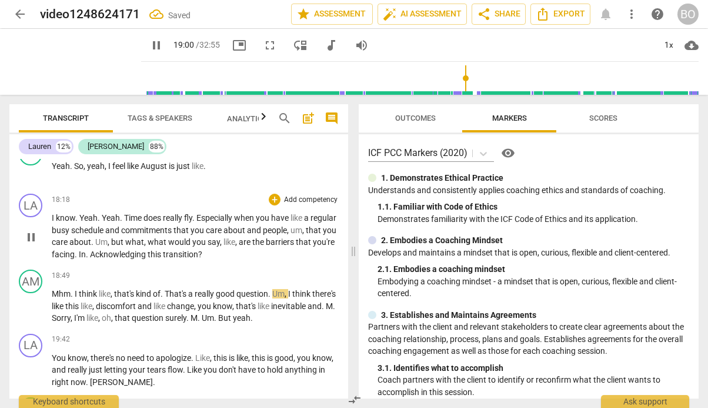
click at [256, 242] on p "I know . Yeah . Yeah . Time does really fly . Especially when you have like a r…" at bounding box center [195, 236] width 287 height 48
type input "1141"
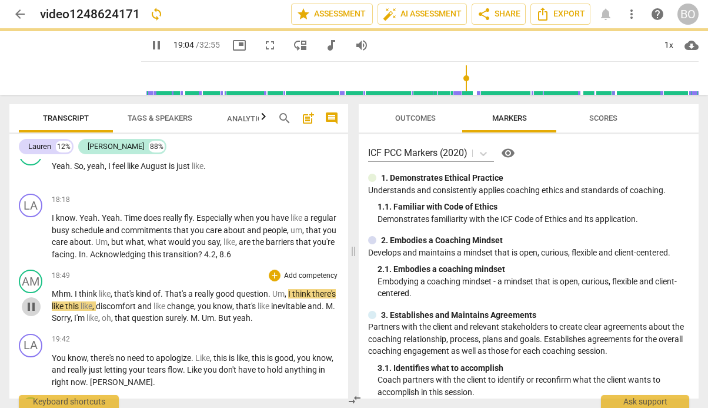
click at [28, 301] on span "pause" at bounding box center [31, 306] width 14 height 14
type input "1144"
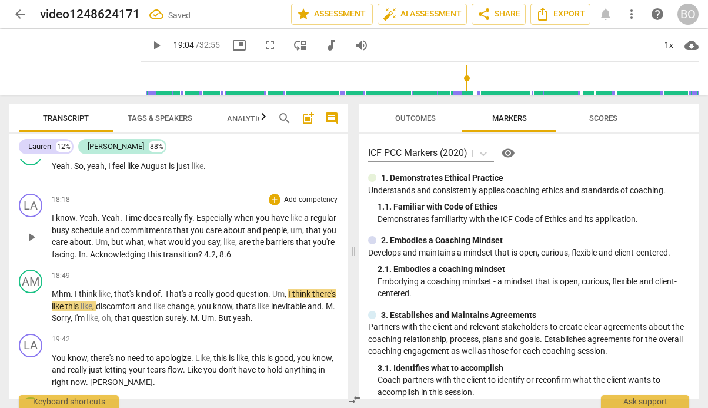
click at [276, 244] on p "I know . Yeah . Yeah . Time does really fly . Especially when you have like a r…" at bounding box center [195, 236] width 287 height 48
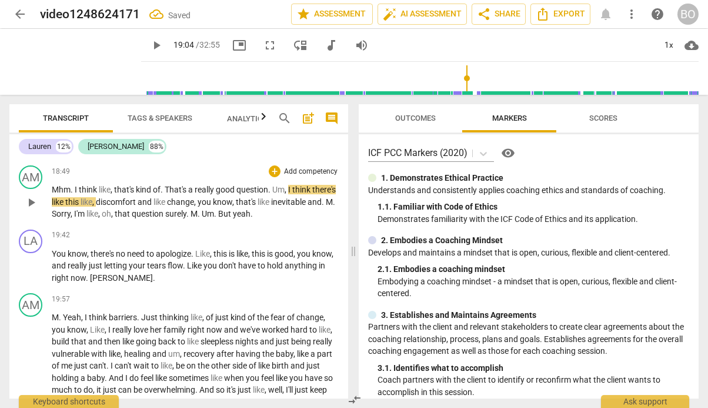
scroll to position [3453, 0]
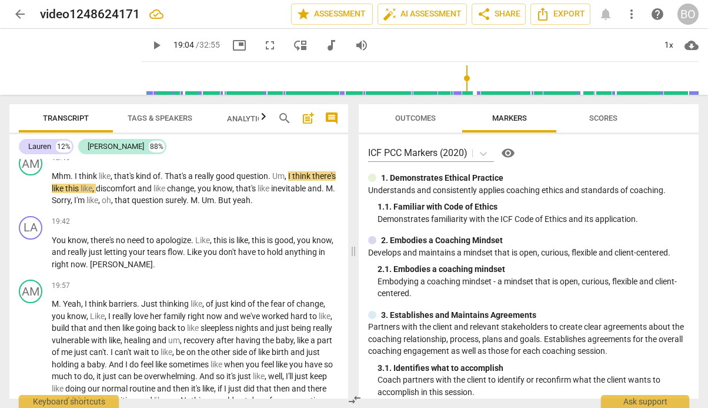
click at [146, 37] on button "play_arrow" at bounding box center [156, 45] width 21 height 21
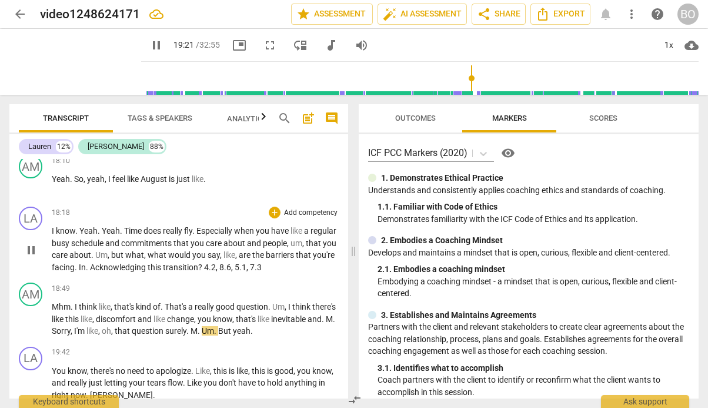
scroll to position [3394, 0]
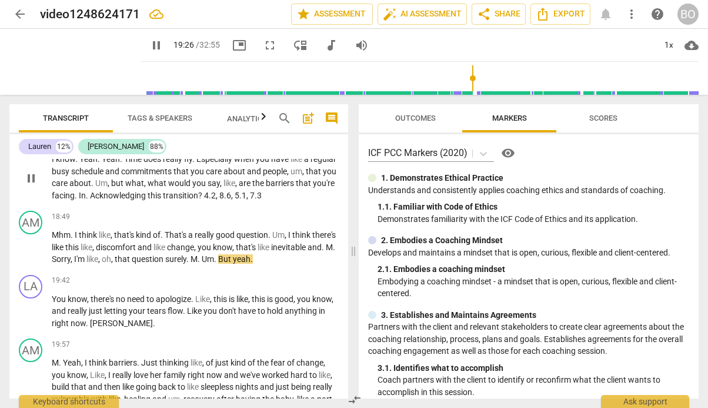
click at [90, 191] on span "." at bounding box center [88, 195] width 4 height 9
type input "1167"
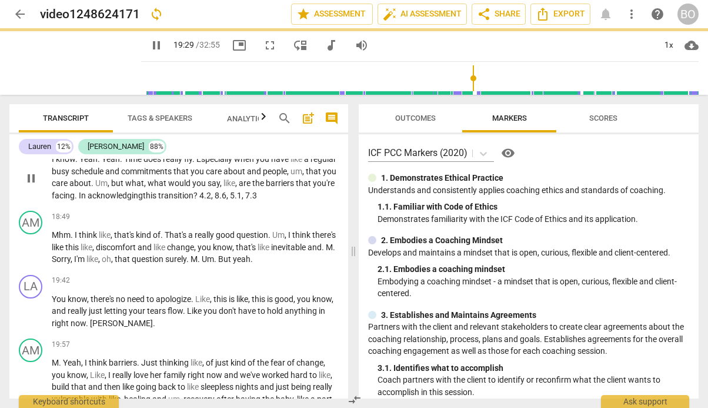
click at [79, 191] on span "." at bounding box center [77, 195] width 4 height 9
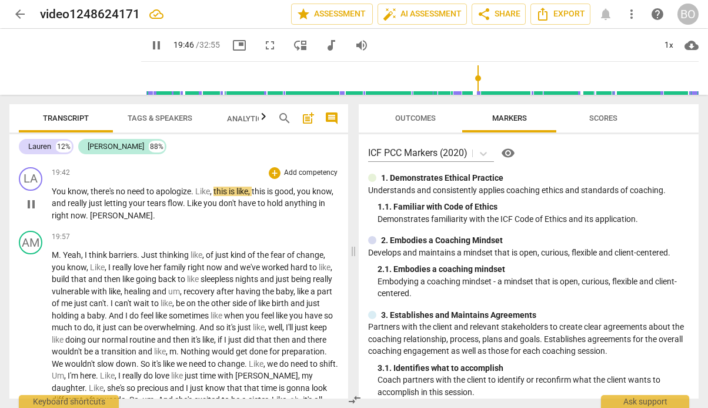
scroll to position [3512, 0]
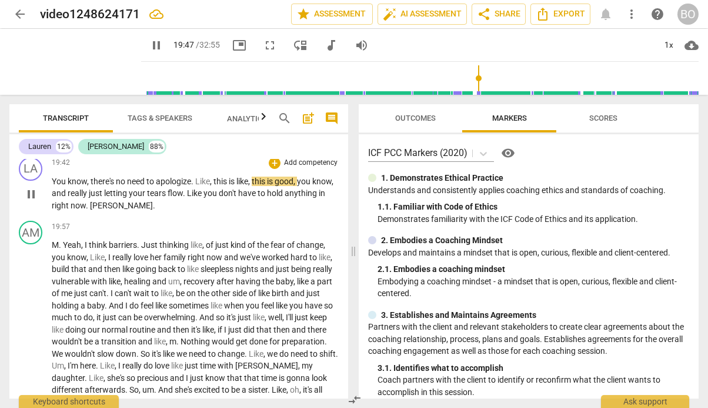
click at [188, 192] on p "You know , there's no need to apologize . Like , this is like , this is good , …" at bounding box center [195, 193] width 287 height 36
type input "1189"
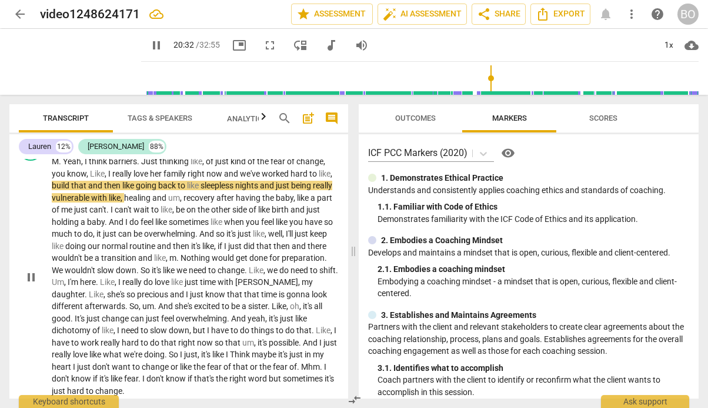
scroll to position [3629, 0]
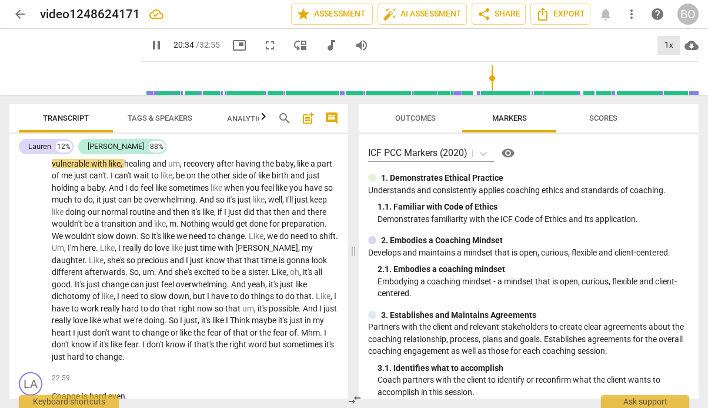
click at [660, 42] on div "1x" at bounding box center [669, 45] width 22 height 19
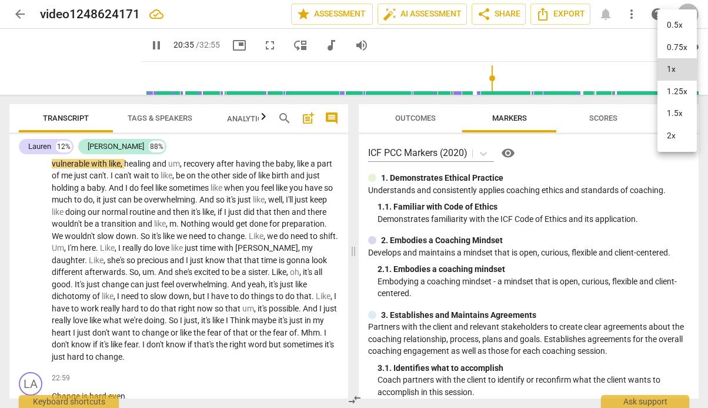
click at [670, 92] on li "1.25x" at bounding box center [677, 92] width 39 height 22
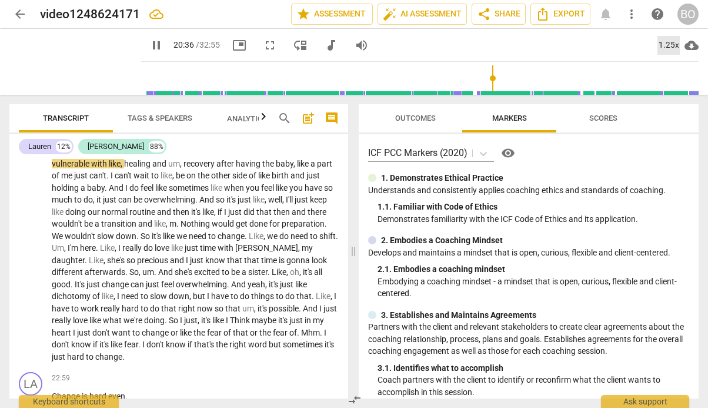
click at [675, 45] on div "1.25x" at bounding box center [669, 45] width 22 height 19
click at [669, 110] on li "1.5x" at bounding box center [677, 113] width 39 height 22
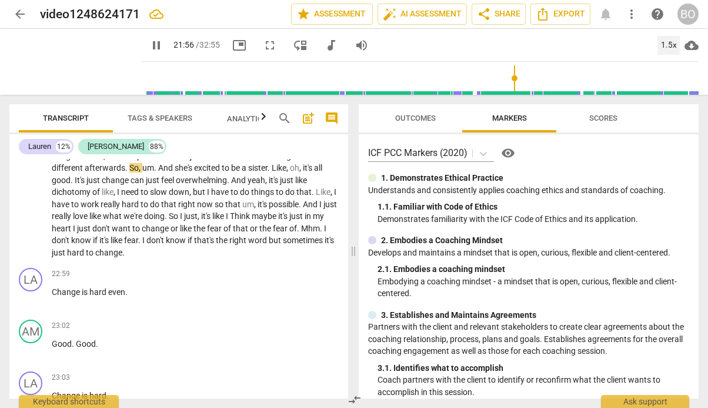
scroll to position [3747, 0]
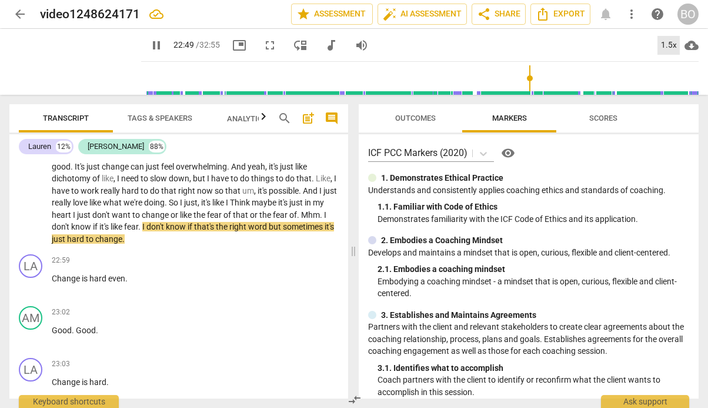
click at [670, 45] on div "1.5x" at bounding box center [669, 45] width 22 height 19
click at [675, 68] on li "1x" at bounding box center [677, 69] width 39 height 22
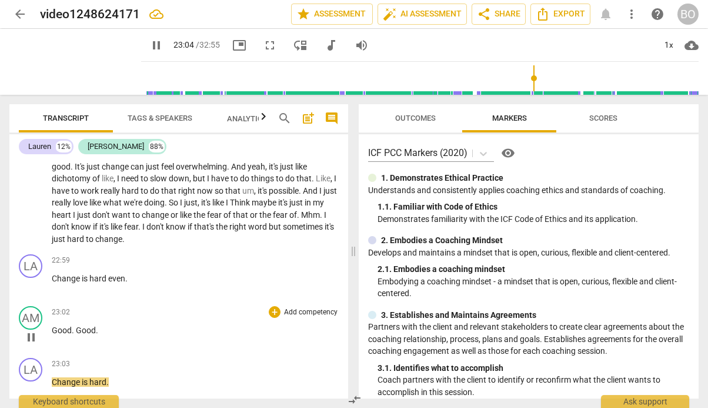
click at [54, 325] on span "Good" at bounding box center [62, 329] width 20 height 9
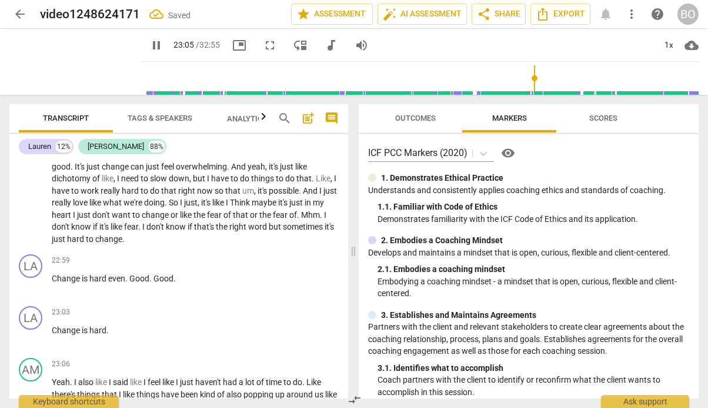
click at [54, 325] on span "Change" at bounding box center [67, 329] width 30 height 9
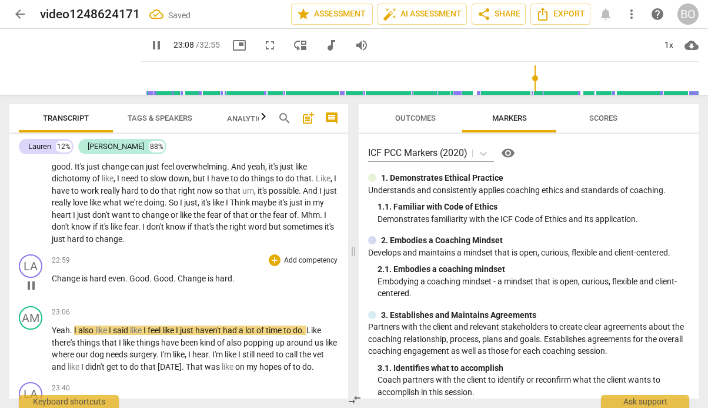
click at [265, 272] on p "Change is hard even . Good . Good . Change is hard ." at bounding box center [195, 278] width 287 height 12
type input "1389"
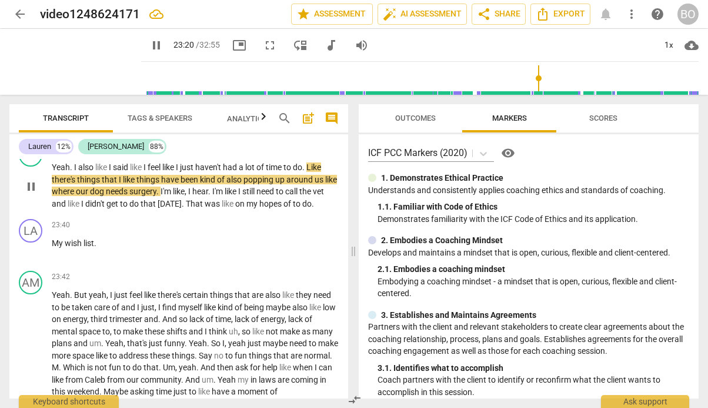
scroll to position [3923, 0]
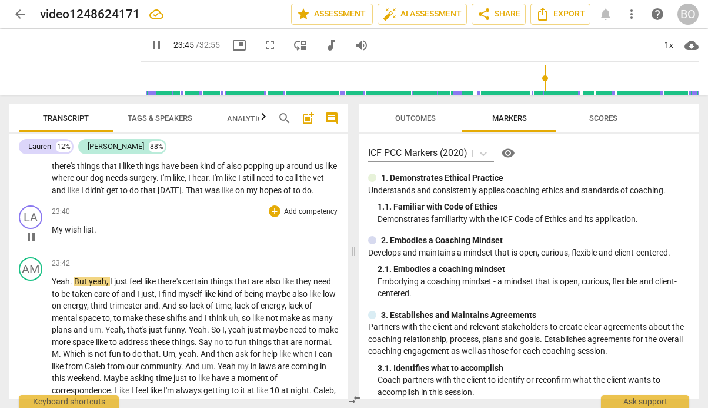
click at [115, 223] on p "My wish list ." at bounding box center [195, 229] width 287 height 12
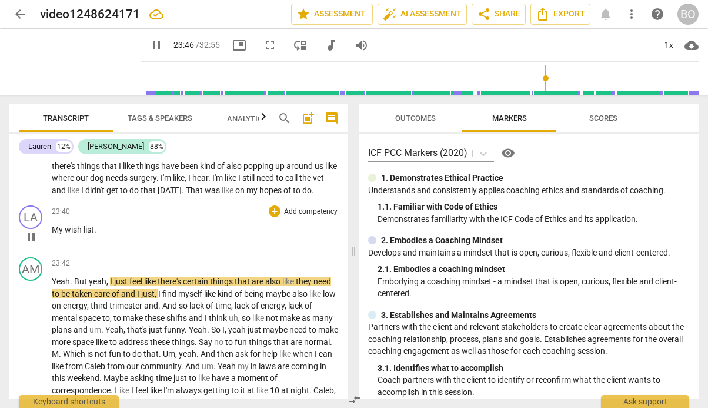
type input "1427"
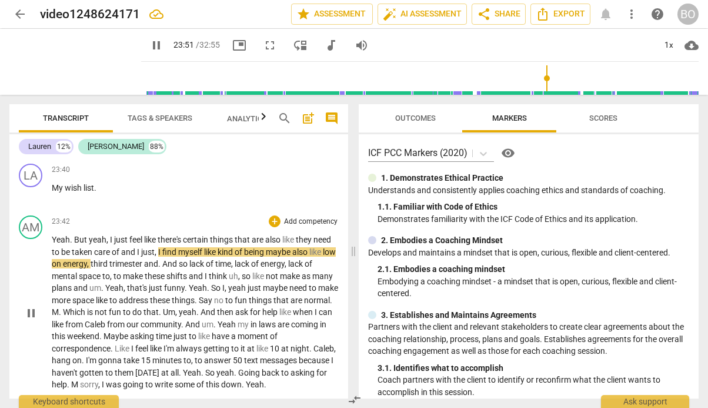
scroll to position [4041, 0]
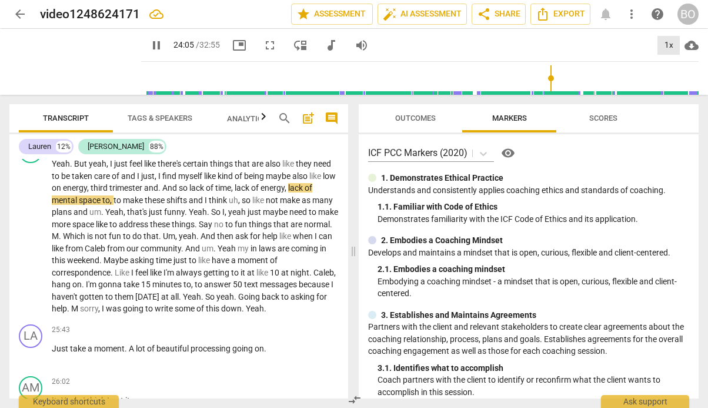
click at [669, 48] on div "1x" at bounding box center [669, 45] width 22 height 19
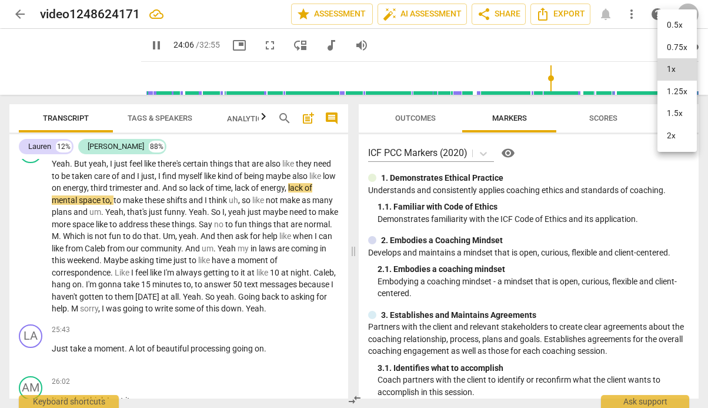
click at [673, 109] on li "1.5x" at bounding box center [677, 113] width 39 height 22
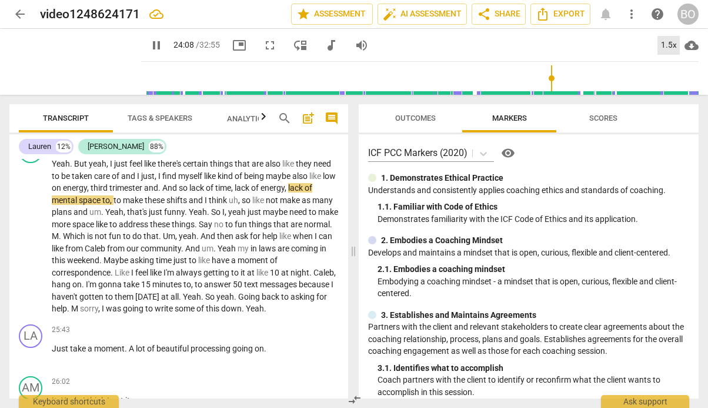
click at [669, 43] on div "1.5x" at bounding box center [669, 45] width 22 height 19
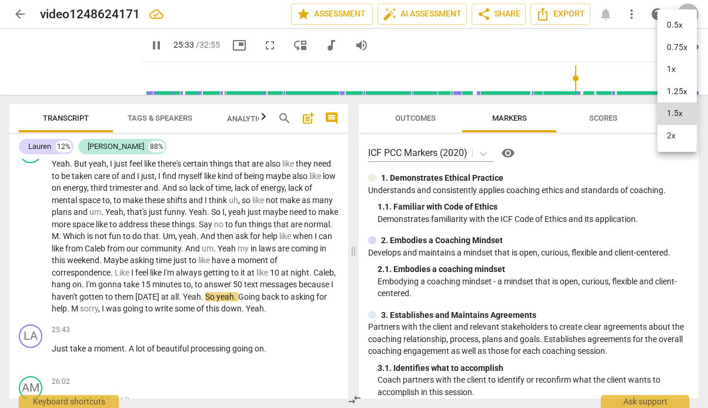
click at [676, 69] on li "1x" at bounding box center [677, 69] width 39 height 22
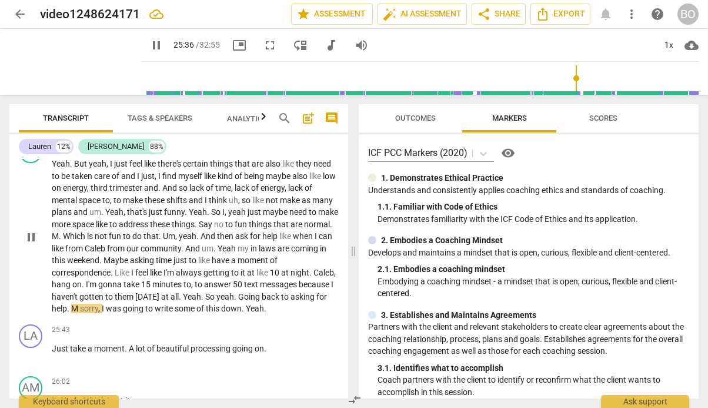
click at [201, 292] on span "Yeah" at bounding box center [192, 296] width 18 height 9
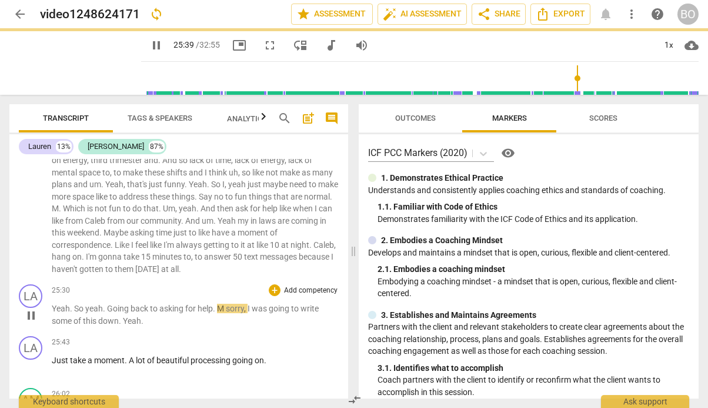
click at [74, 303] on span "So" at bounding box center [79, 307] width 11 height 9
click at [77, 303] on span "So" at bounding box center [79, 307] width 11 height 9
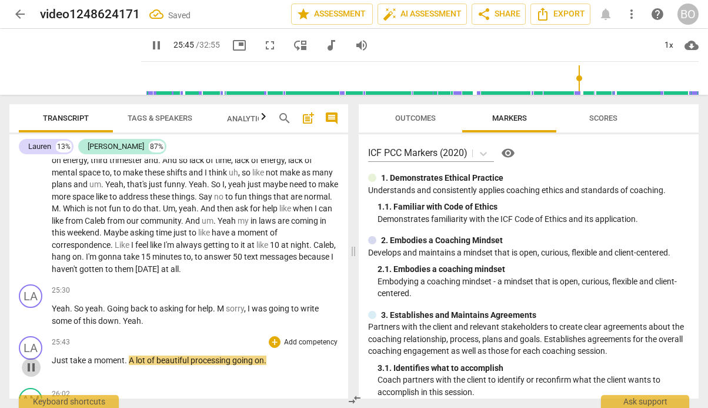
click at [29, 360] on span "pause" at bounding box center [31, 367] width 14 height 14
type input "1546"
click at [75, 303] on span "So" at bounding box center [79, 307] width 11 height 9
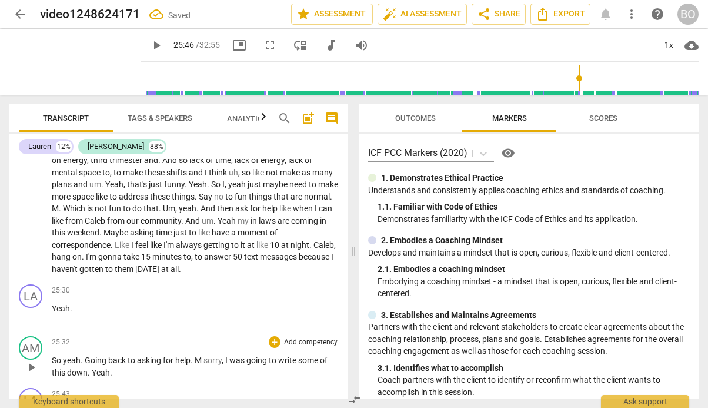
click at [92, 368] on span "Yeah" at bounding box center [101, 372] width 18 height 9
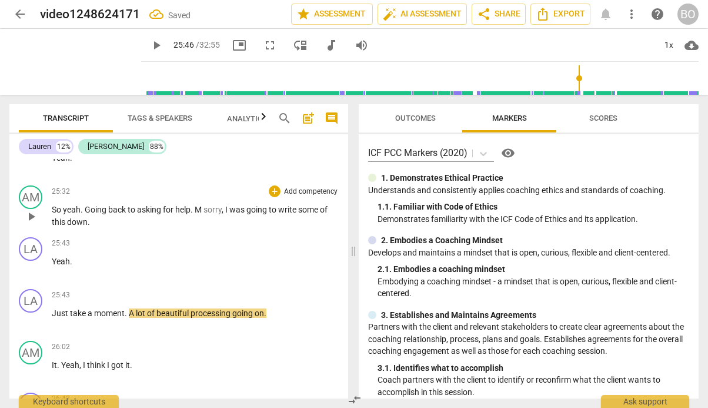
scroll to position [4245, 0]
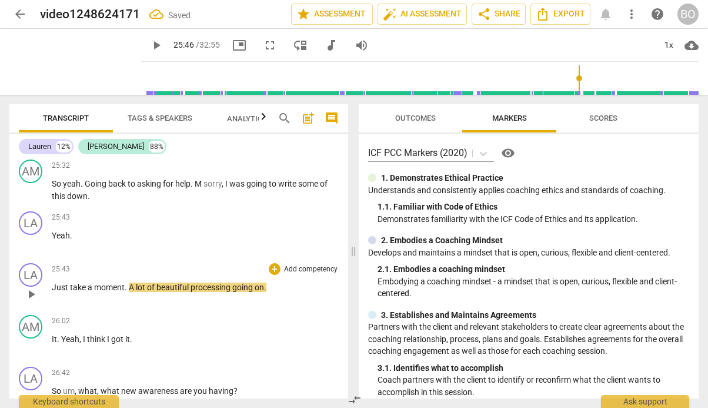
click at [52, 282] on span "Just" at bounding box center [61, 286] width 18 height 9
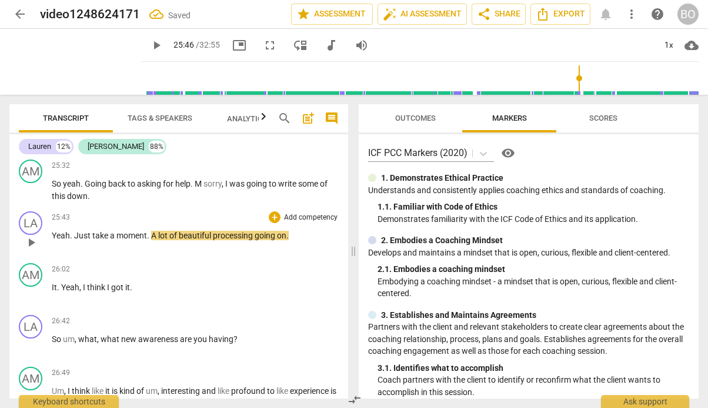
click at [299, 229] on p "Yeah . Just take a moment . A lot of beautiful processing going on ." at bounding box center [195, 235] width 287 height 12
click at [149, 51] on span "play_arrow" at bounding box center [156, 45] width 14 height 14
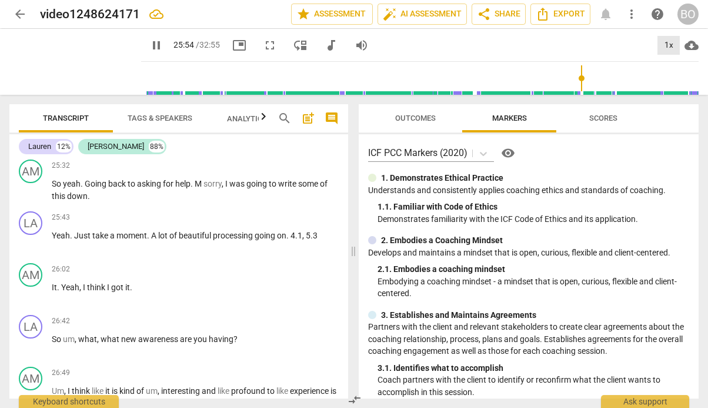
click at [673, 47] on div "1x" at bounding box center [669, 45] width 22 height 19
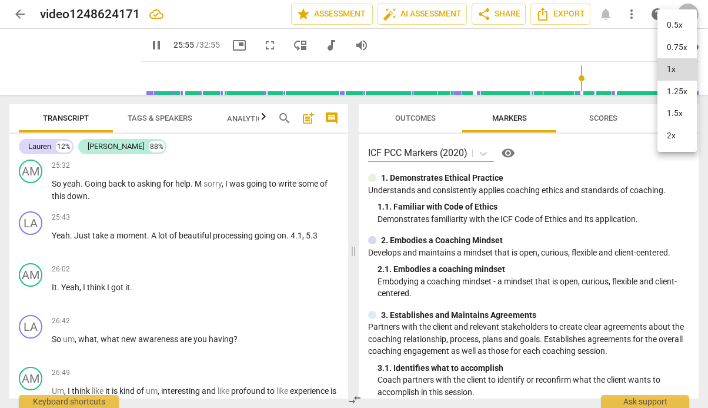
click at [672, 110] on li "1.5x" at bounding box center [677, 113] width 39 height 22
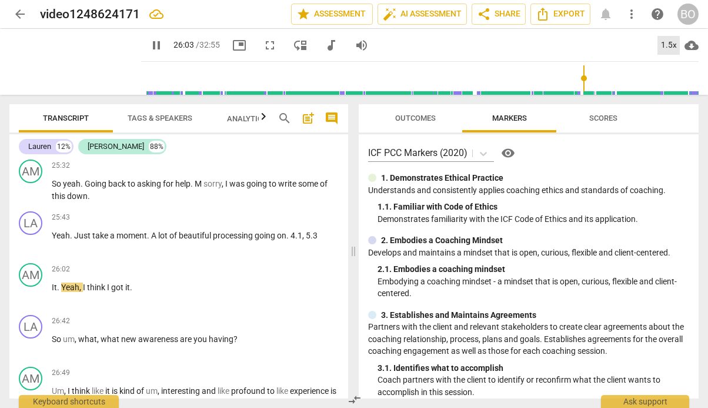
click at [669, 41] on div "1.5x" at bounding box center [669, 45] width 22 height 19
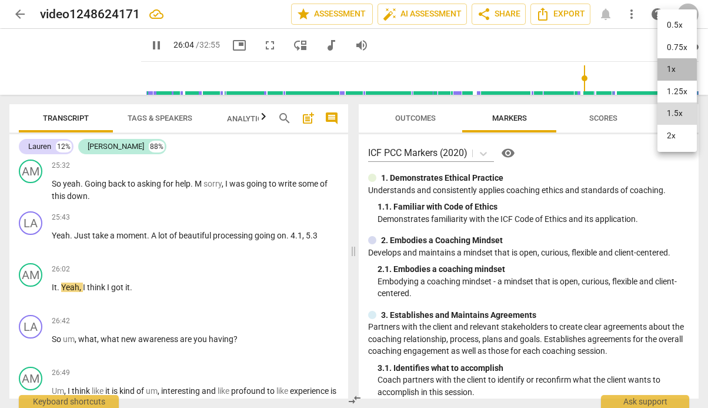
click at [667, 73] on li "1x" at bounding box center [677, 69] width 39 height 22
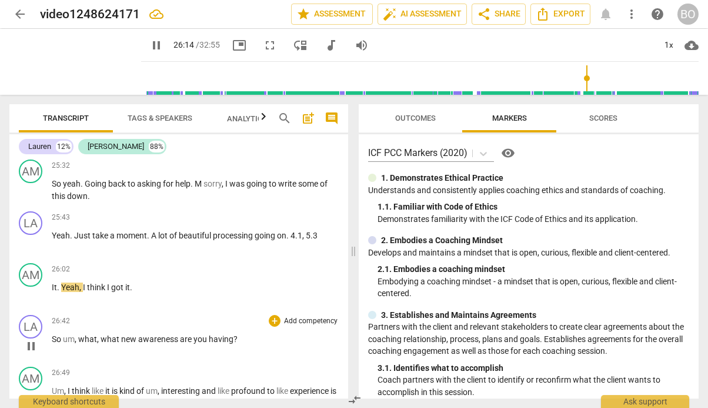
click at [34, 339] on span "pause" at bounding box center [31, 346] width 14 height 14
click at [34, 339] on span "play_arrow" at bounding box center [31, 346] width 14 height 14
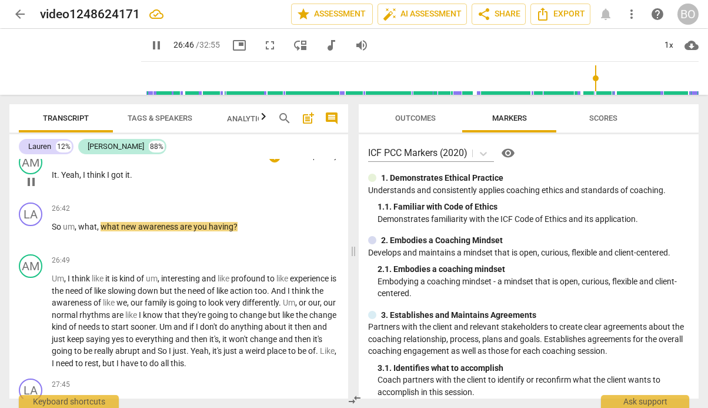
scroll to position [4363, 0]
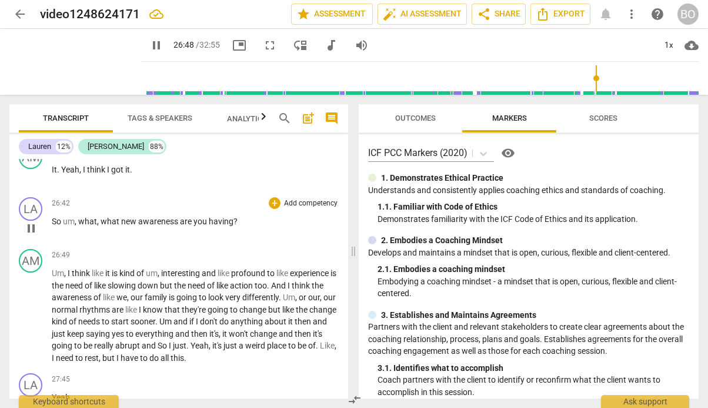
click at [253, 215] on p "So um , what , what new awareness are you having ?" at bounding box center [195, 221] width 287 height 12
type input "1609"
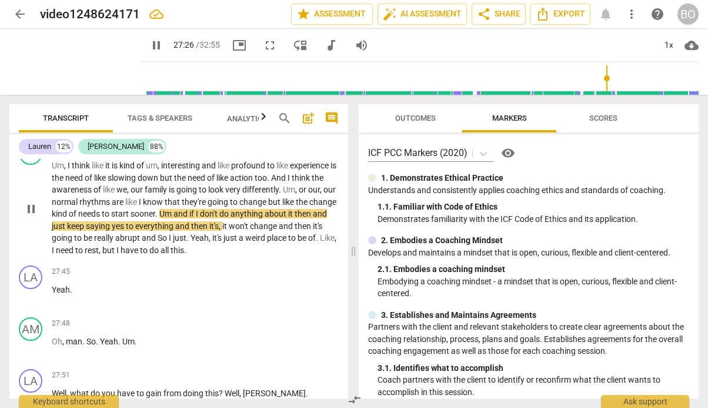
scroll to position [4480, 0]
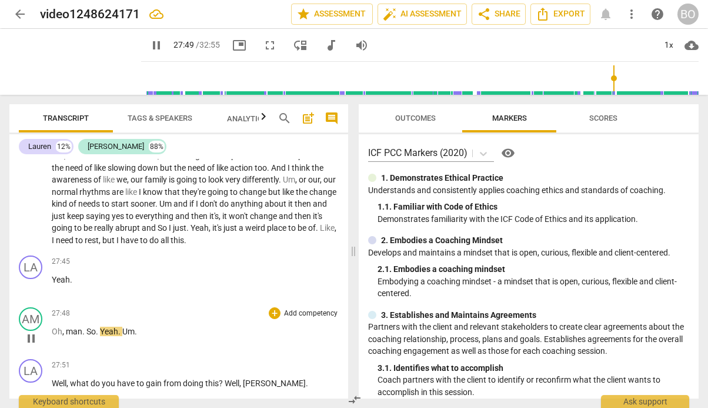
click at [53, 326] on span "Oh" at bounding box center [57, 330] width 11 height 9
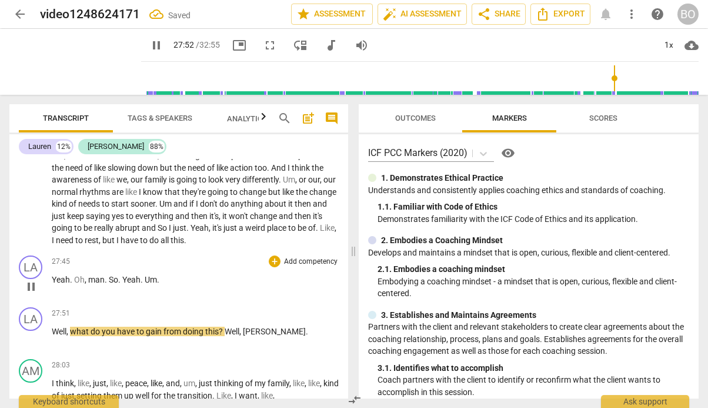
click at [109, 275] on span "So" at bounding box center [113, 279] width 9 height 9
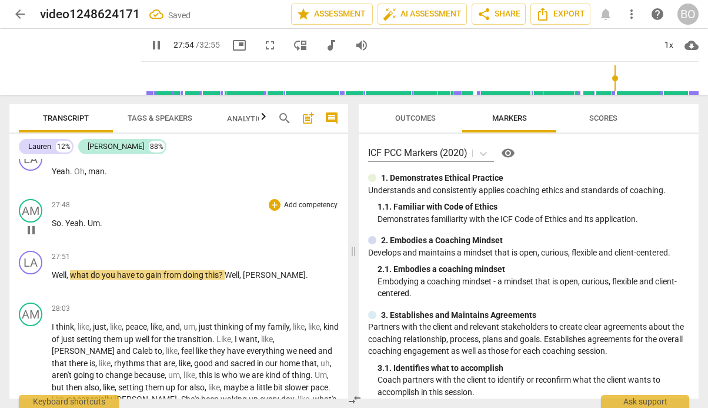
scroll to position [4598, 0]
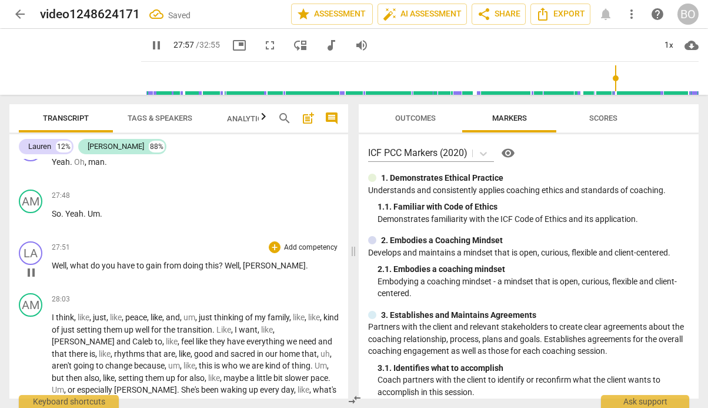
click at [223, 261] on span "?" at bounding box center [222, 265] width 6 height 9
type input "1678"
click at [290, 259] on p "Well , what do you have to gain from doing this well , [PERSON_NAME] ." at bounding box center [195, 265] width 287 height 12
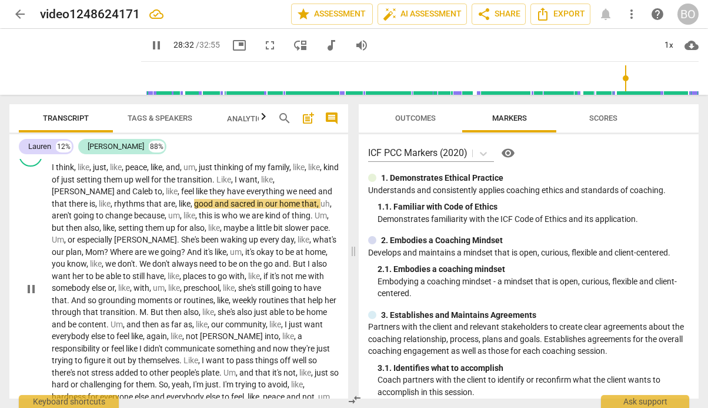
scroll to position [4833, 0]
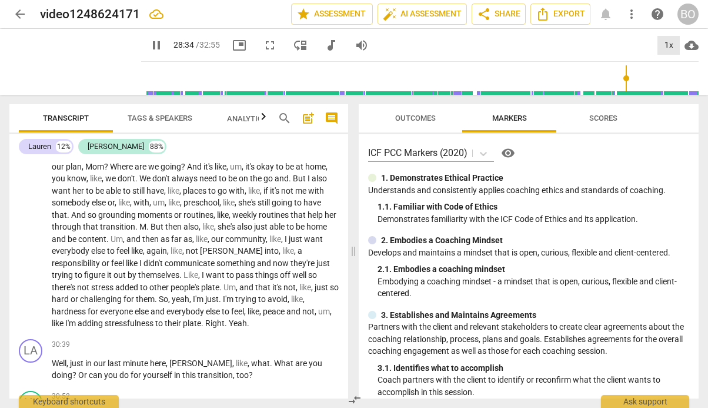
click at [670, 45] on div "1x" at bounding box center [669, 45] width 22 height 19
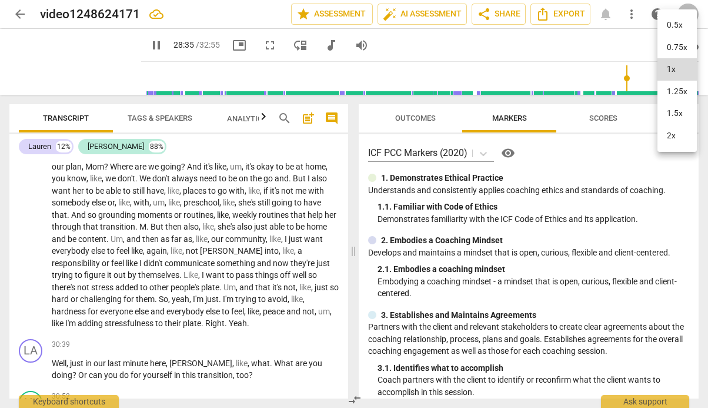
click at [667, 106] on li "1.5x" at bounding box center [677, 113] width 39 height 22
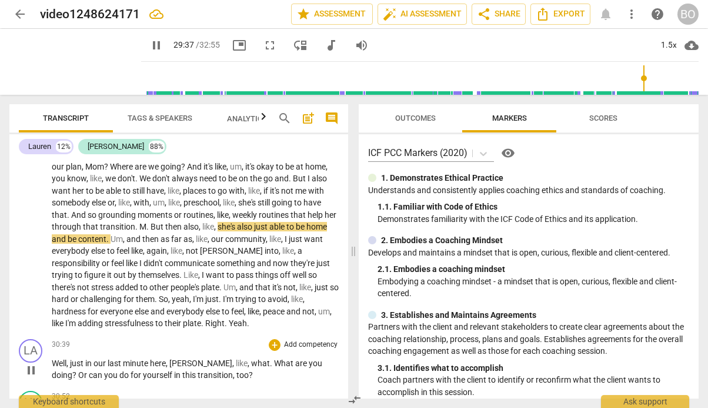
click at [229, 362] on p "Well , just in our last minute here , [PERSON_NAME] , like , what . What are yo…" at bounding box center [195, 369] width 287 height 24
type input "1779"
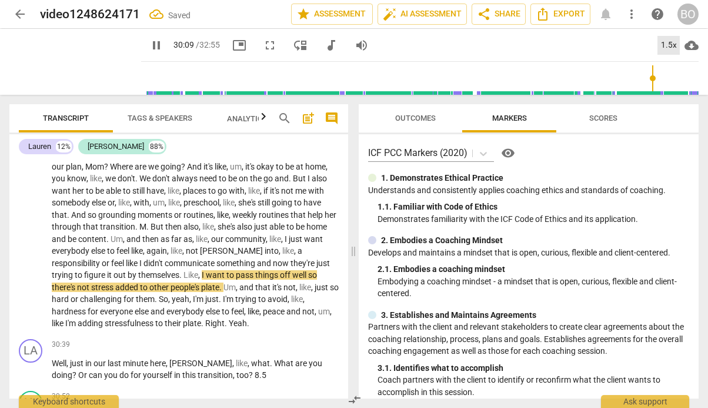
click at [662, 44] on div "1.5x" at bounding box center [669, 45] width 22 height 19
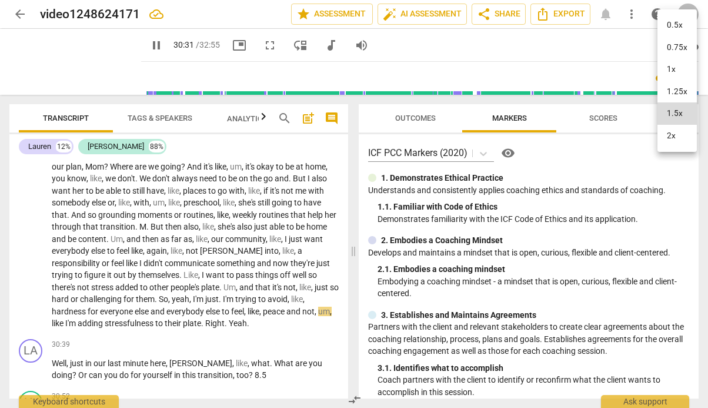
click at [676, 70] on li "1x" at bounding box center [677, 69] width 39 height 22
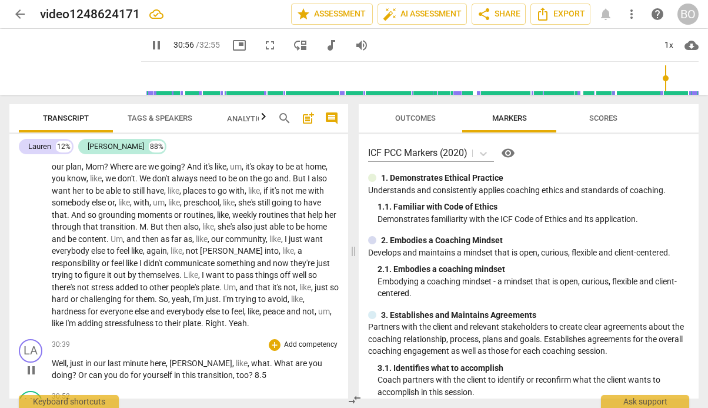
click at [236, 370] on span "too" at bounding box center [242, 374] width 12 height 9
type input "1857"
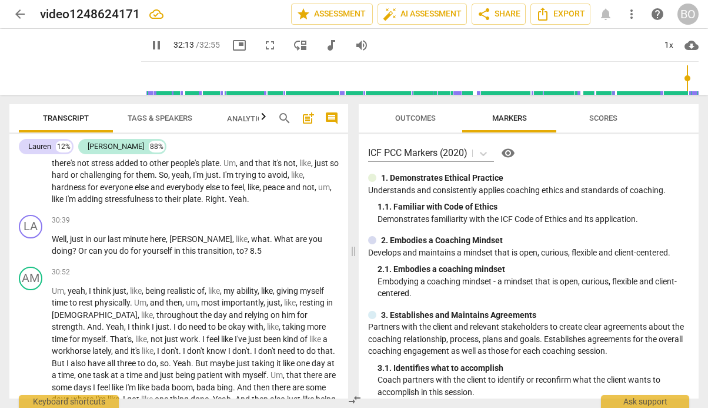
scroll to position [4957, 0]
click at [225, 233] on p "Well , just in our last minute here , [PERSON_NAME] , like , what . What are yo…" at bounding box center [195, 245] width 287 height 24
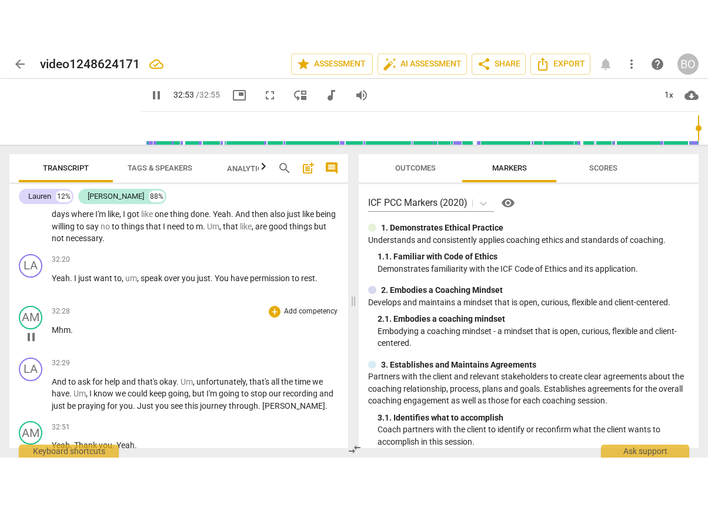
scroll to position [5295, 0]
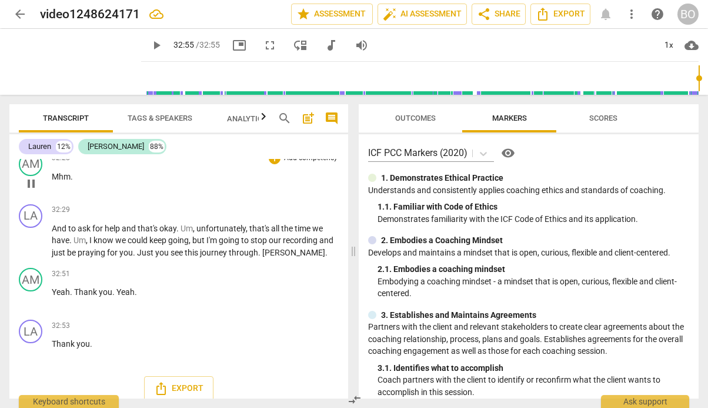
type input "1975"
click at [549, 20] on icon "Export" at bounding box center [543, 14] width 14 height 14
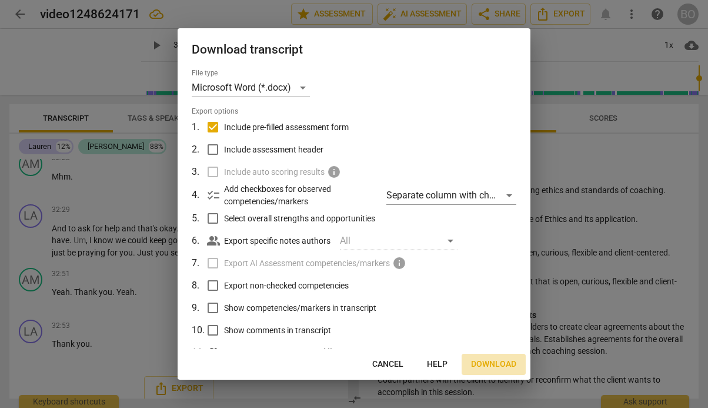
click at [488, 368] on span "Download" at bounding box center [493, 364] width 45 height 12
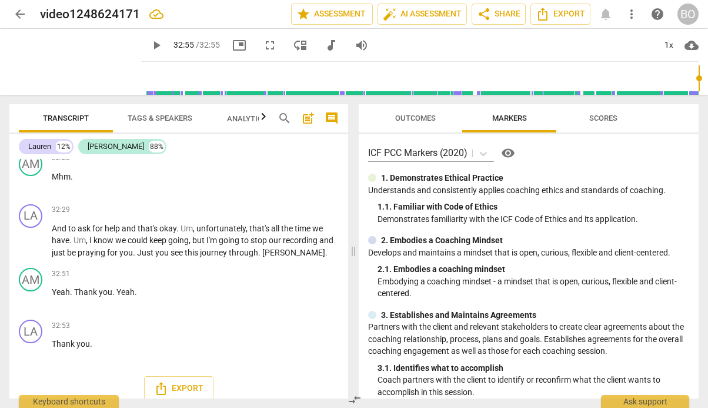
click at [233, 116] on span "Analytics New" at bounding box center [254, 118] width 55 height 9
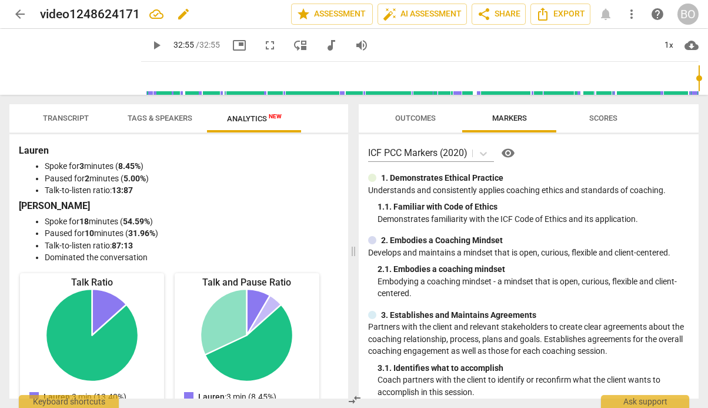
click at [181, 14] on span "edit" at bounding box center [183, 14] width 14 height 14
type input "v"
type input "Lauren session 2"
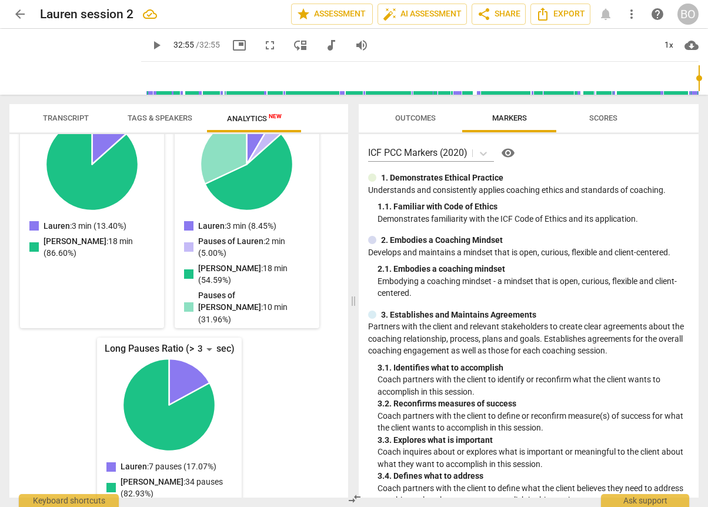
scroll to position [171, 0]
click at [16, 12] on span "arrow_back" at bounding box center [20, 14] width 14 height 14
